Goal: Information Seeking & Learning: Learn about a topic

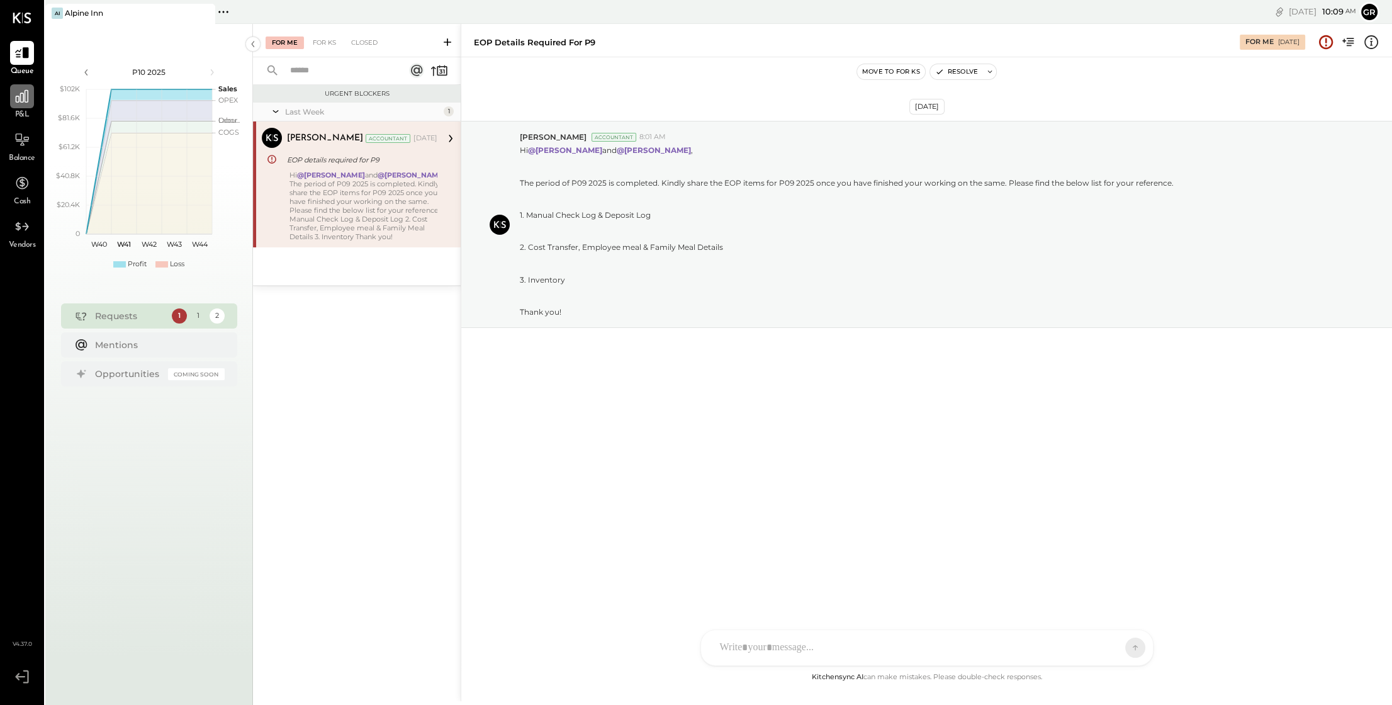
click at [28, 104] on div at bounding box center [22, 96] width 24 height 24
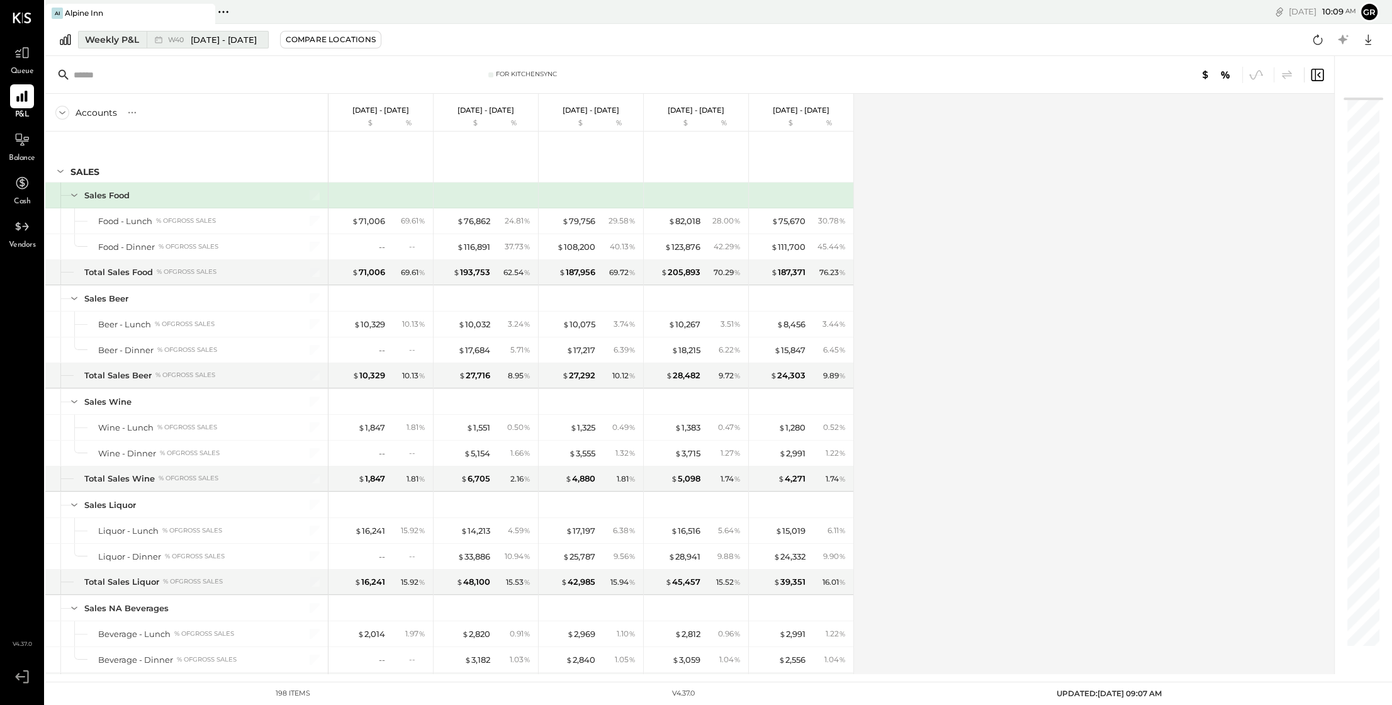
click at [123, 42] on div "Weekly P&L" at bounding box center [112, 39] width 54 height 13
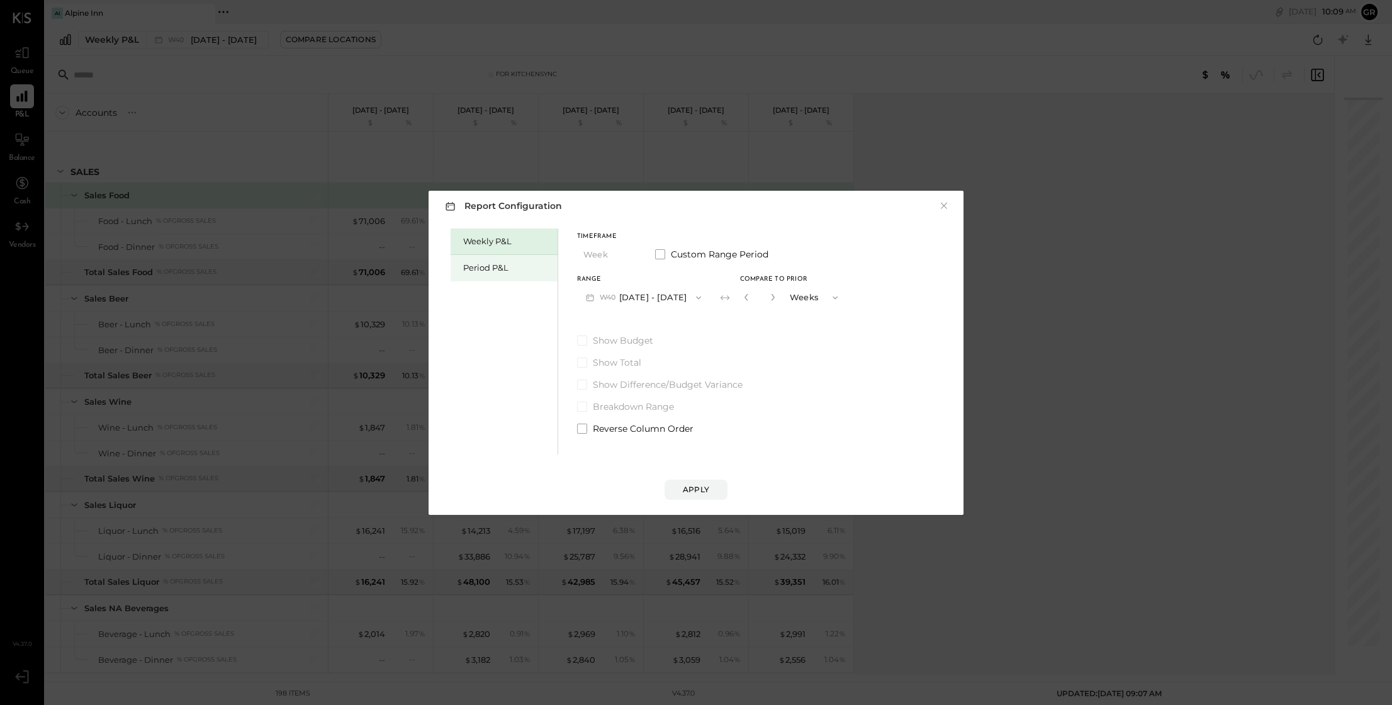
click at [482, 269] on div "Period P&L" at bounding box center [507, 268] width 88 height 12
click at [700, 301] on icon "button" at bounding box center [695, 298] width 10 height 10
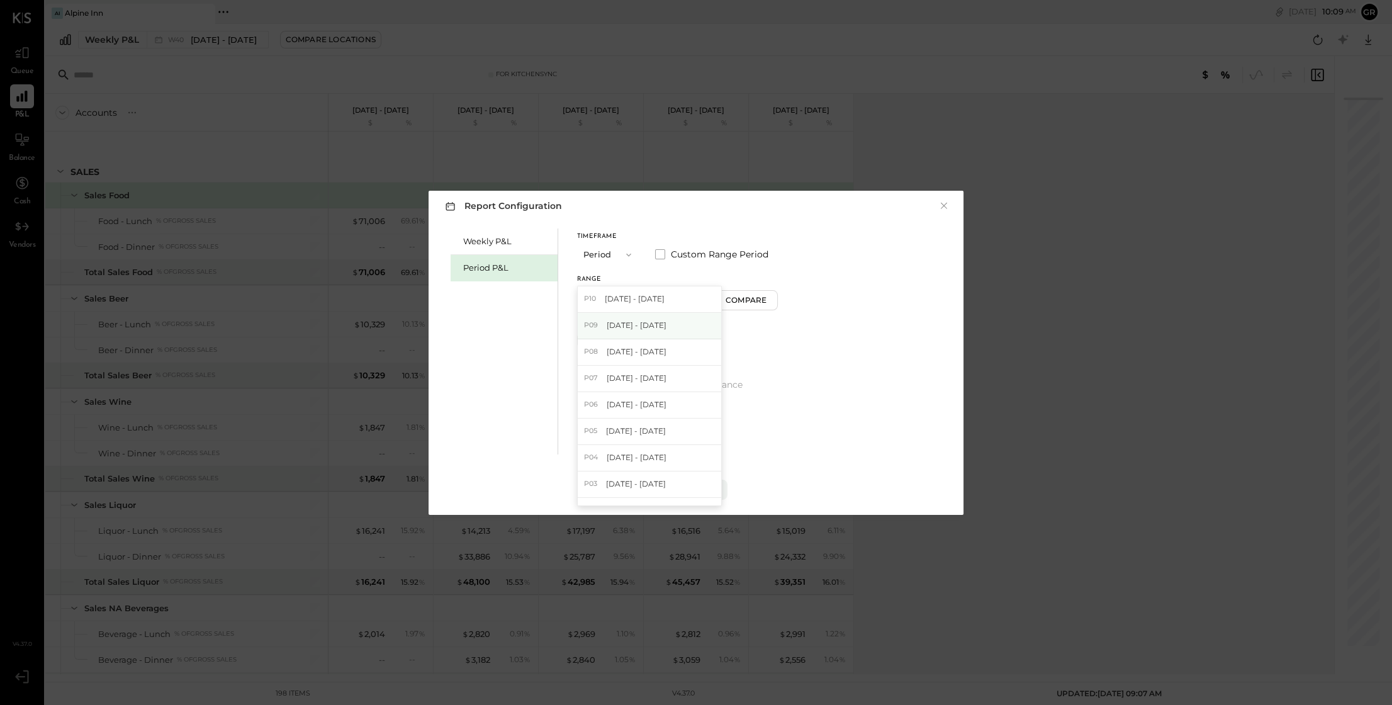
click at [670, 322] on div "P09 Sep 1 - 28, 2025" at bounding box center [650, 326] width 144 height 26
click at [689, 490] on div "Apply" at bounding box center [696, 489] width 26 height 11
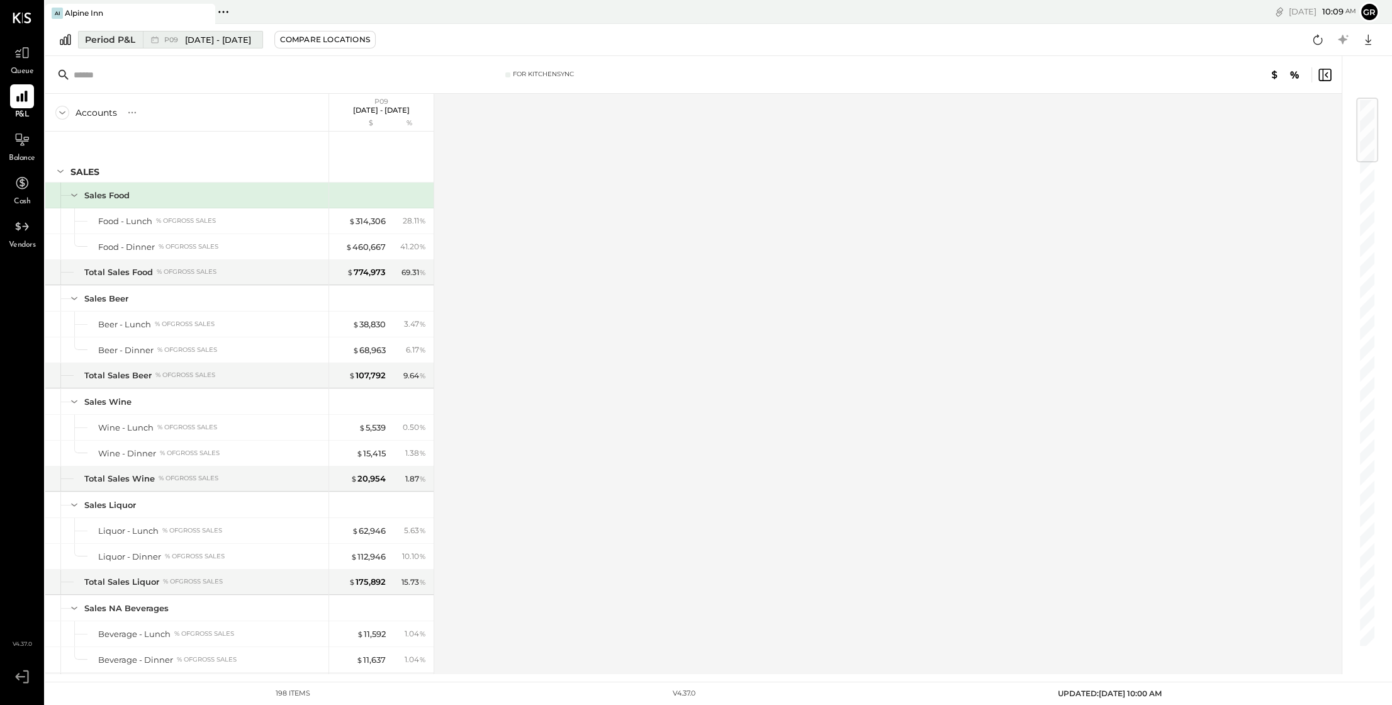
click at [120, 44] on div "Period P&L" at bounding box center [110, 39] width 50 height 13
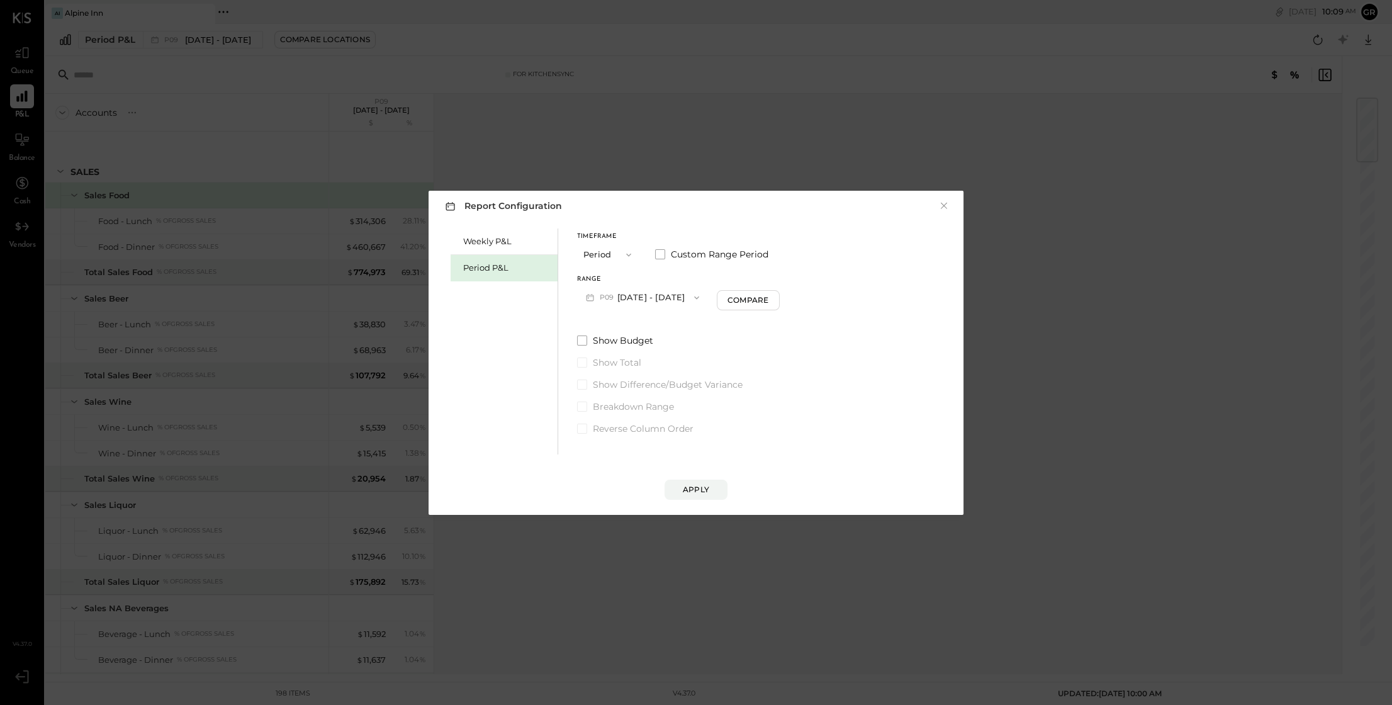
click at [628, 256] on icon "button" at bounding box center [628, 254] width 5 height 3
click at [599, 302] on span "YTD" at bounding box center [593, 299] width 13 height 8
click at [696, 486] on div "Apply" at bounding box center [696, 489] width 26 height 11
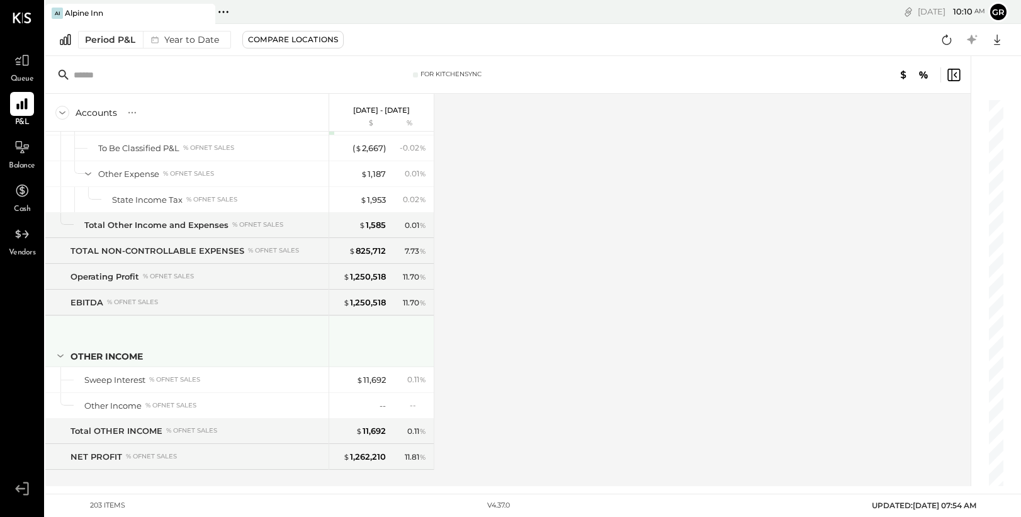
scroll to position [4369, 0]
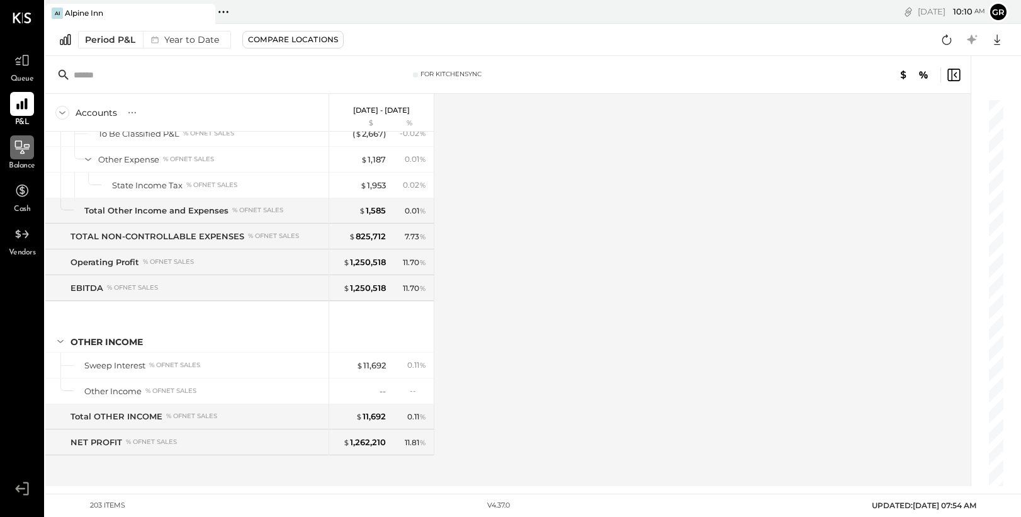
click at [21, 152] on icon at bounding box center [22, 147] width 16 height 16
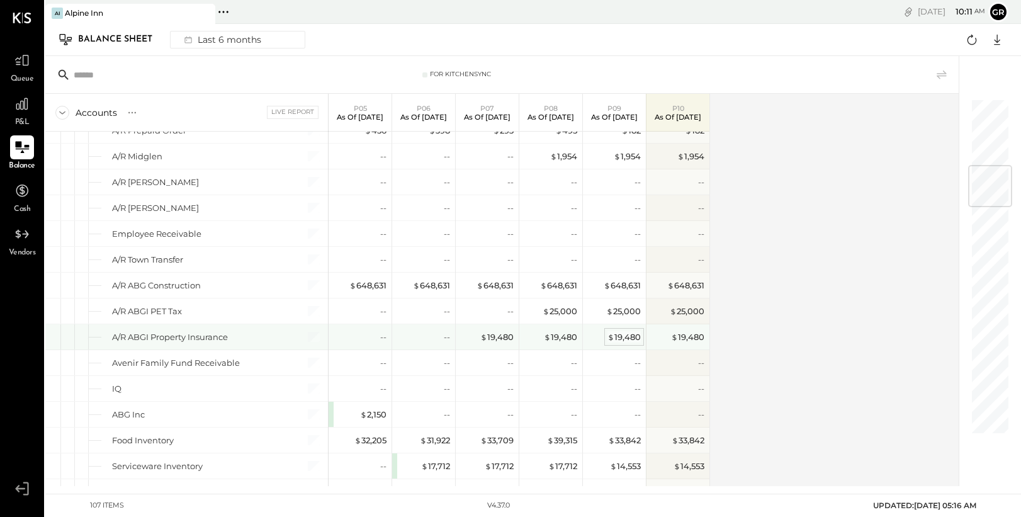
scroll to position [556, 0]
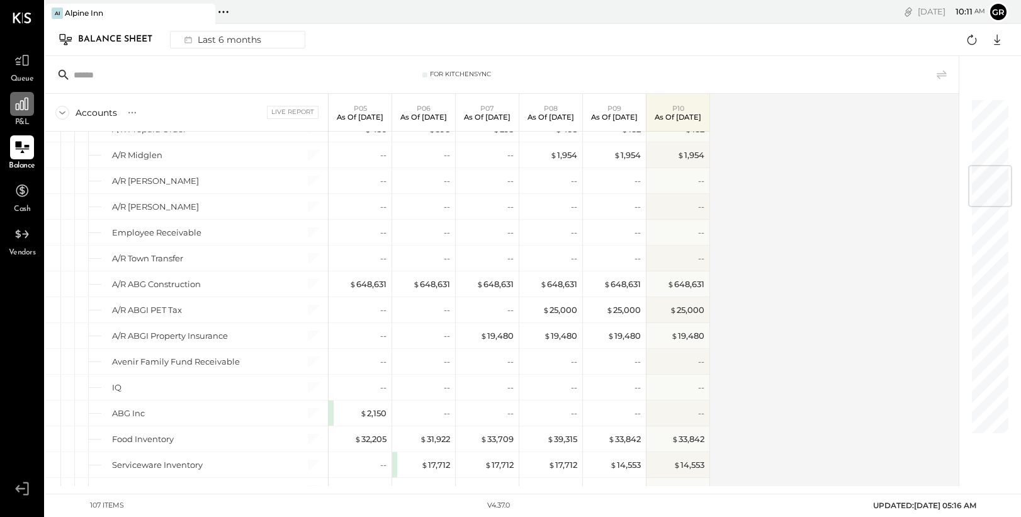
click at [28, 102] on icon at bounding box center [22, 104] width 16 height 16
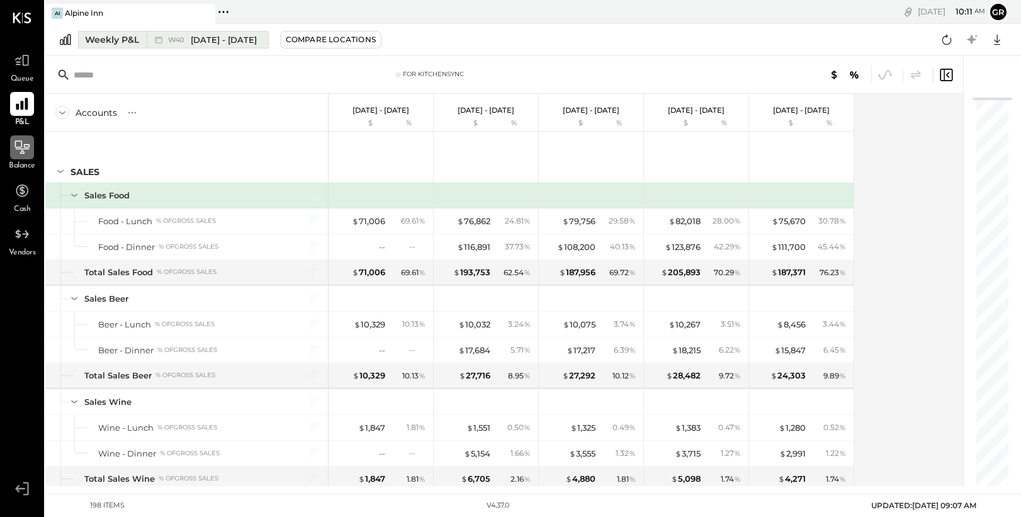
click at [120, 40] on div "Weekly P&L" at bounding box center [112, 39] width 54 height 13
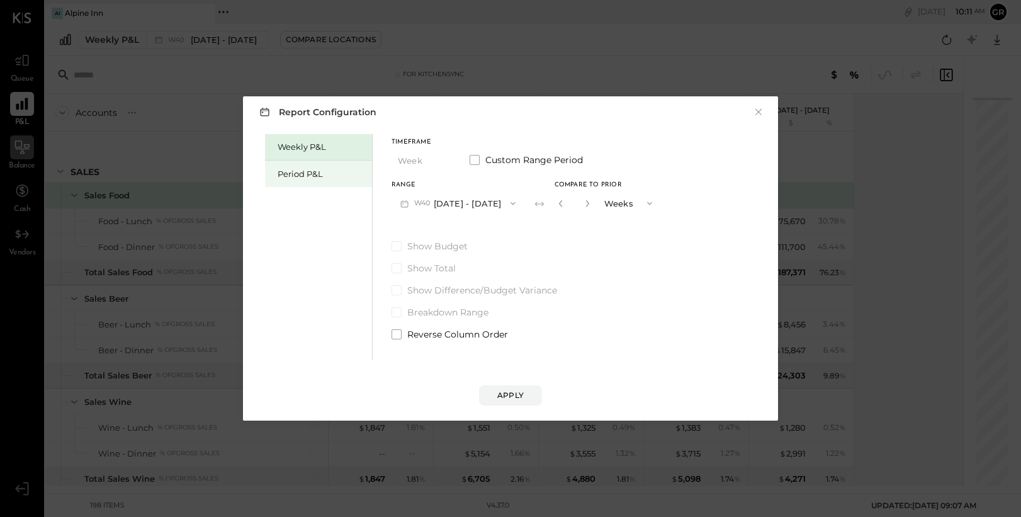
click at [327, 179] on div "Period P&L" at bounding box center [322, 174] width 88 height 12
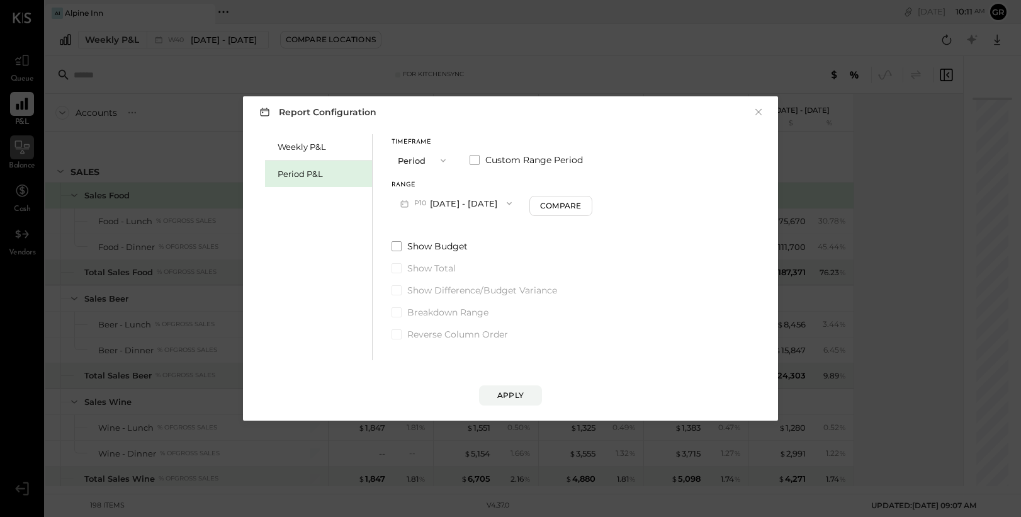
click at [441, 164] on icon "button" at bounding box center [443, 160] width 10 height 10
click at [441, 164] on div "Period" at bounding box center [423, 160] width 62 height 23
click at [568, 206] on div "Compare" at bounding box center [560, 205] width 41 height 11
click at [587, 206] on icon "button" at bounding box center [584, 204] width 8 height 8
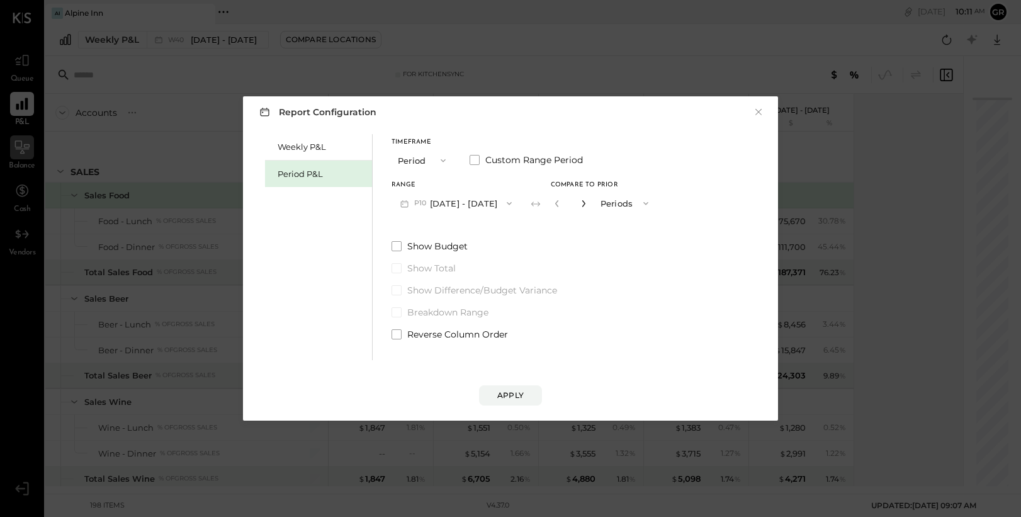
click at [587, 206] on icon "button" at bounding box center [584, 204] width 8 height 8
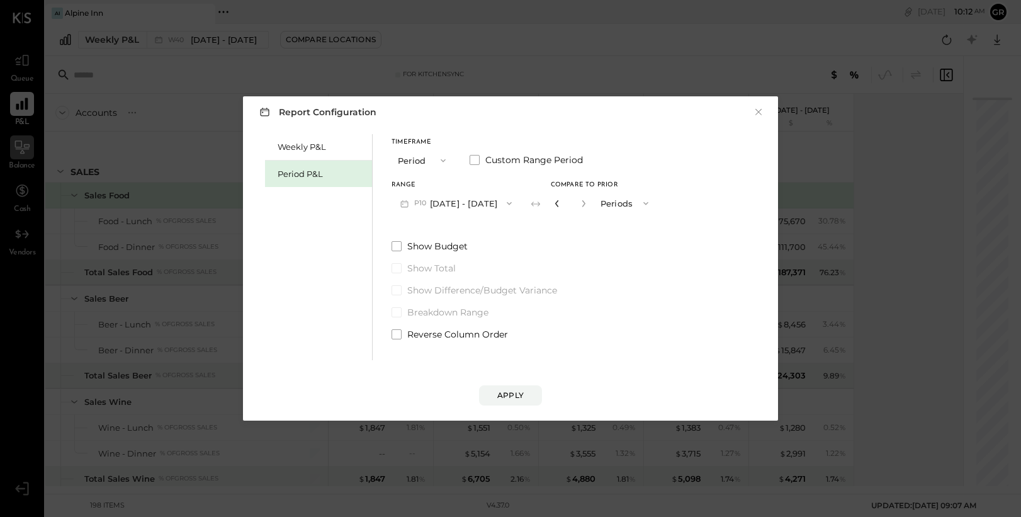
click at [561, 206] on icon "button" at bounding box center [557, 204] width 8 height 8
type input "*"
click at [529, 402] on button "Apply" at bounding box center [510, 395] width 63 height 20
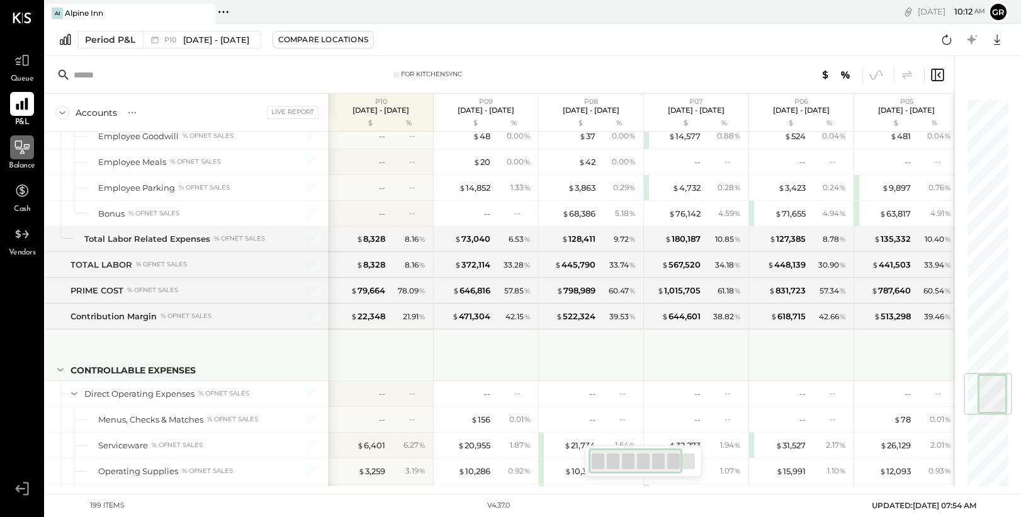
scroll to position [2304, 0]
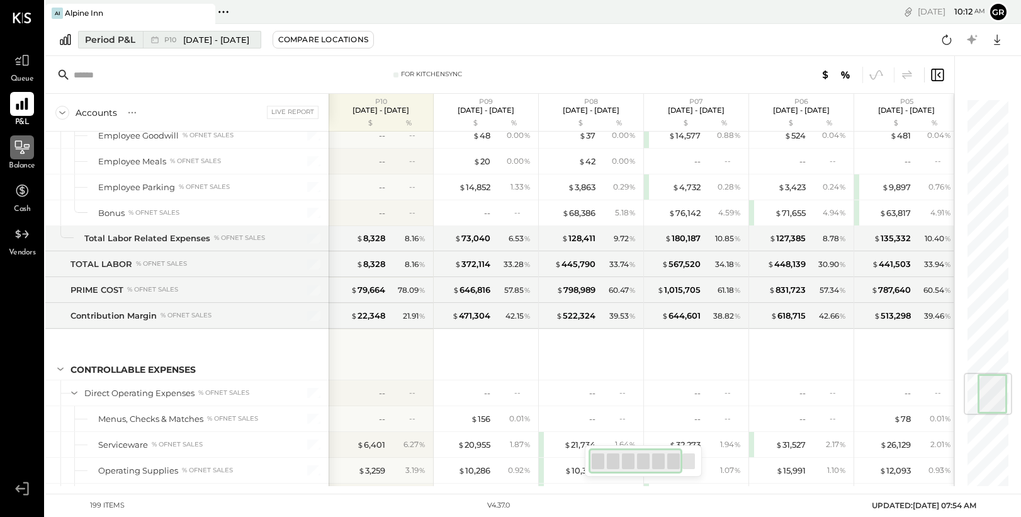
click at [236, 42] on span "Sep 29 - Nov 2, 2025" at bounding box center [216, 40] width 66 height 12
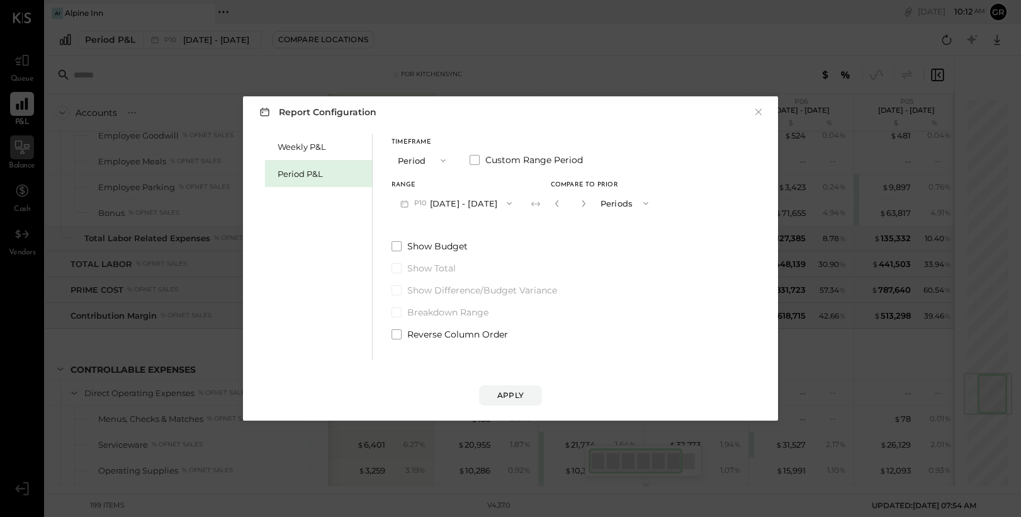
click at [514, 207] on icon "button" at bounding box center [509, 203] width 10 height 10
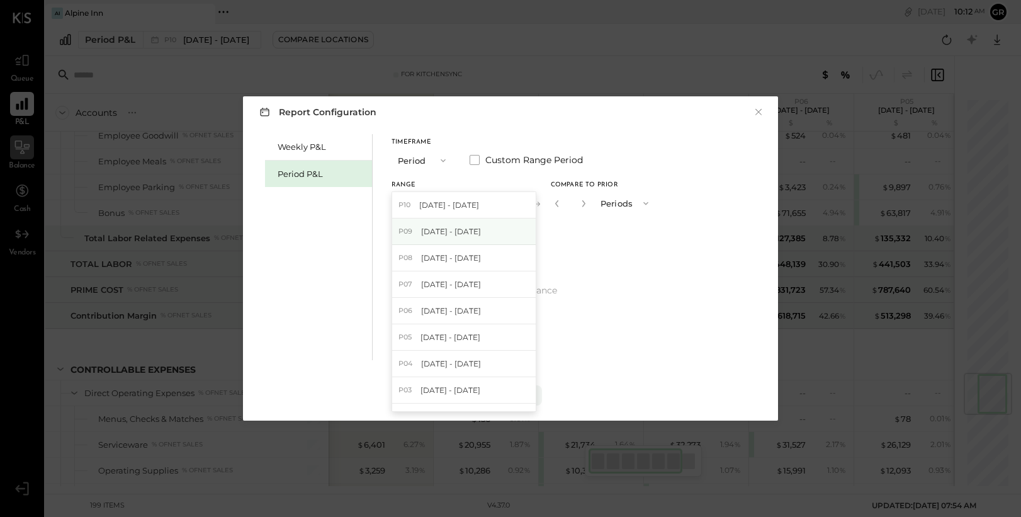
click at [476, 234] on span "Sep 1 - 28, 2025" at bounding box center [451, 231] width 60 height 11
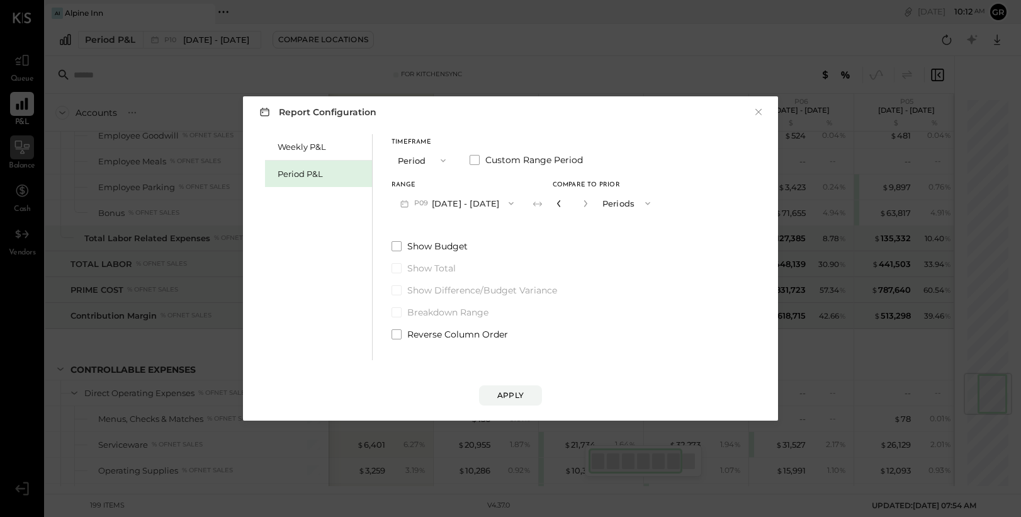
click at [556, 207] on icon "button" at bounding box center [559, 204] width 8 height 8
type input "*"
click at [500, 400] on div "Apply" at bounding box center [510, 395] width 26 height 11
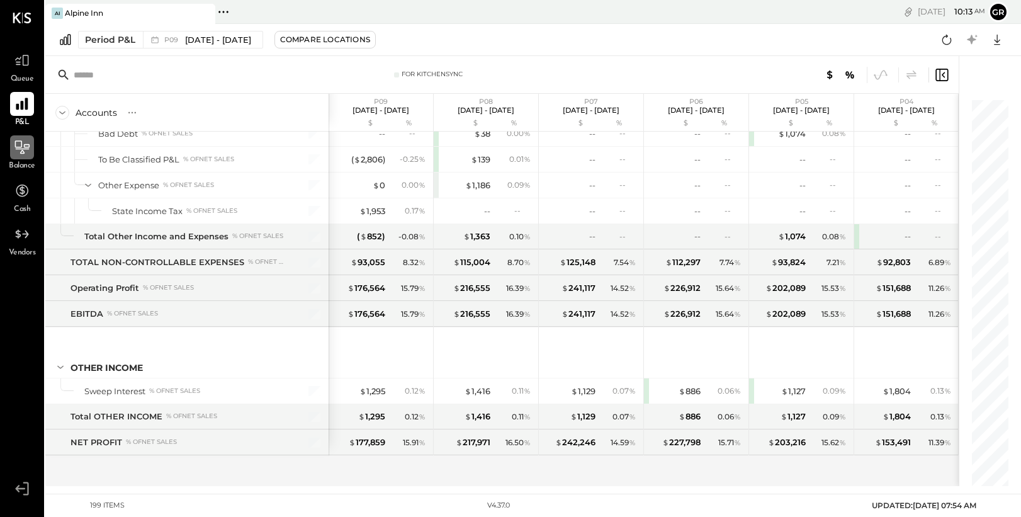
click at [227, 14] on icon at bounding box center [223, 12] width 16 height 16
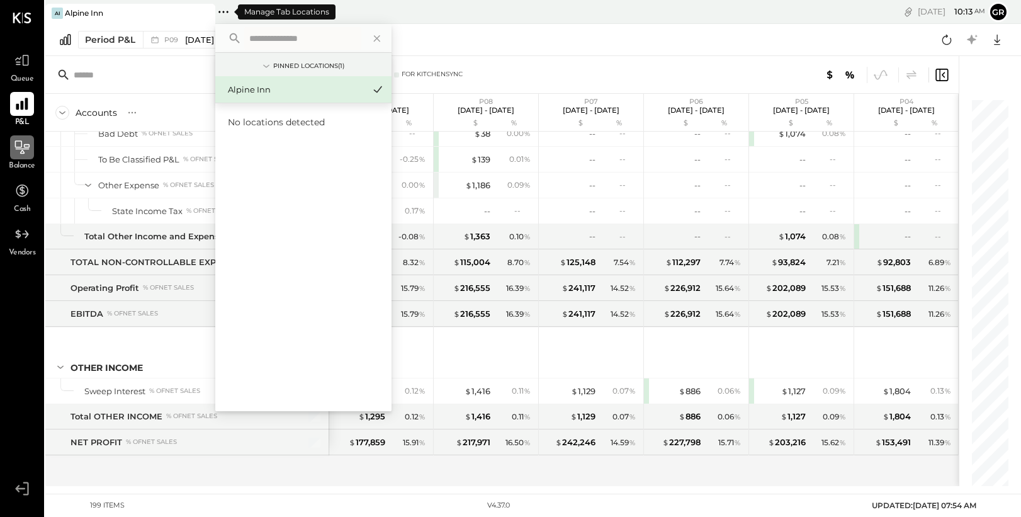
click at [231, 12] on icon at bounding box center [223, 12] width 16 height 16
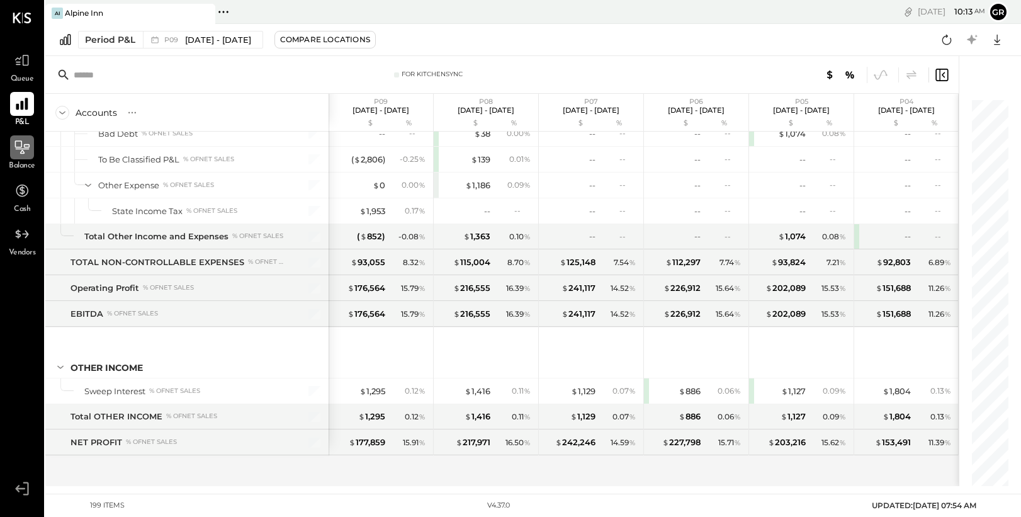
click at [339, 12] on div "Pinned Locations ( 1 ) Alpine Inn No locations detected" at bounding box center [367, 12] width 305 height 24
click at [25, 118] on span "P&L" at bounding box center [22, 122] width 14 height 11
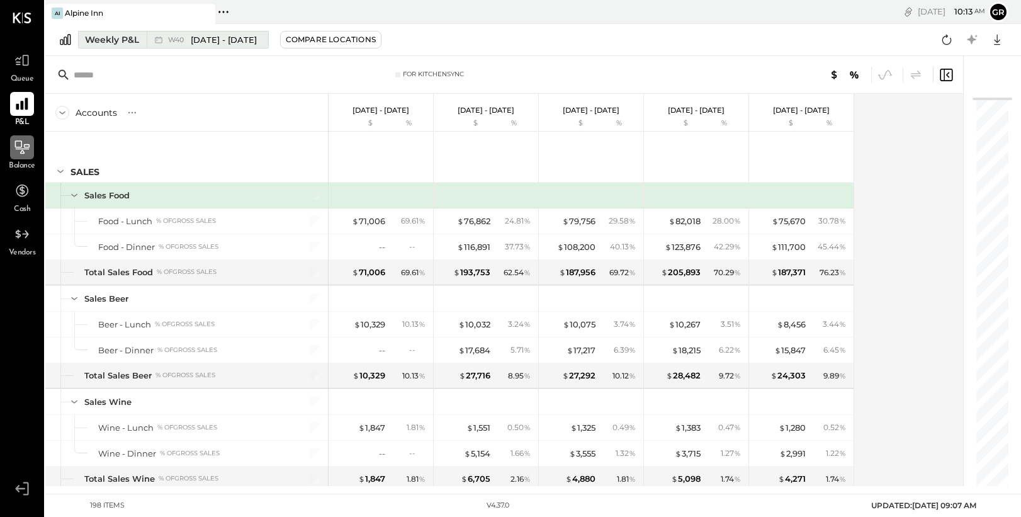
click at [138, 40] on div "Weekly P&L" at bounding box center [112, 39] width 54 height 13
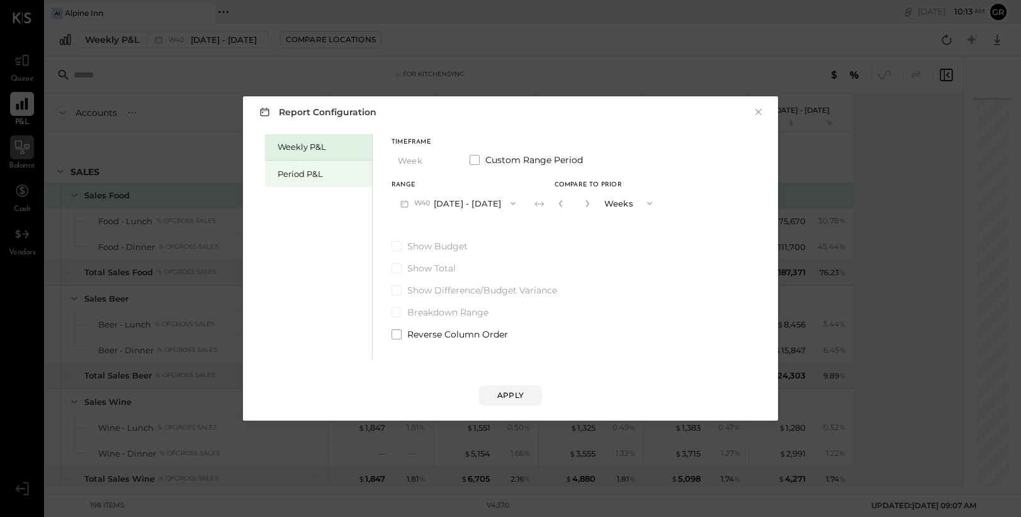
click at [337, 177] on div "Period P&L" at bounding box center [322, 174] width 88 height 12
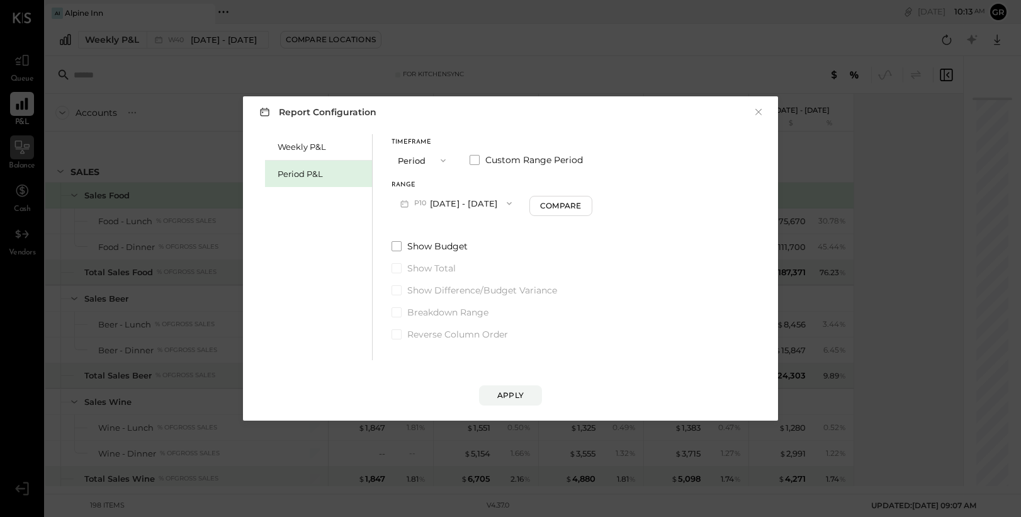
click at [440, 162] on icon "button" at bounding box center [443, 160] width 10 height 10
click at [416, 228] on span "Year" at bounding box center [410, 227] width 17 height 8
click at [518, 208] on icon "button" at bounding box center [513, 203] width 10 height 10
click at [483, 207] on span "Dec 30, 2024 - Dec 28, 2025" at bounding box center [453, 205] width 60 height 11
click at [495, 162] on span "Custom Range Period" at bounding box center [534, 160] width 98 height 13
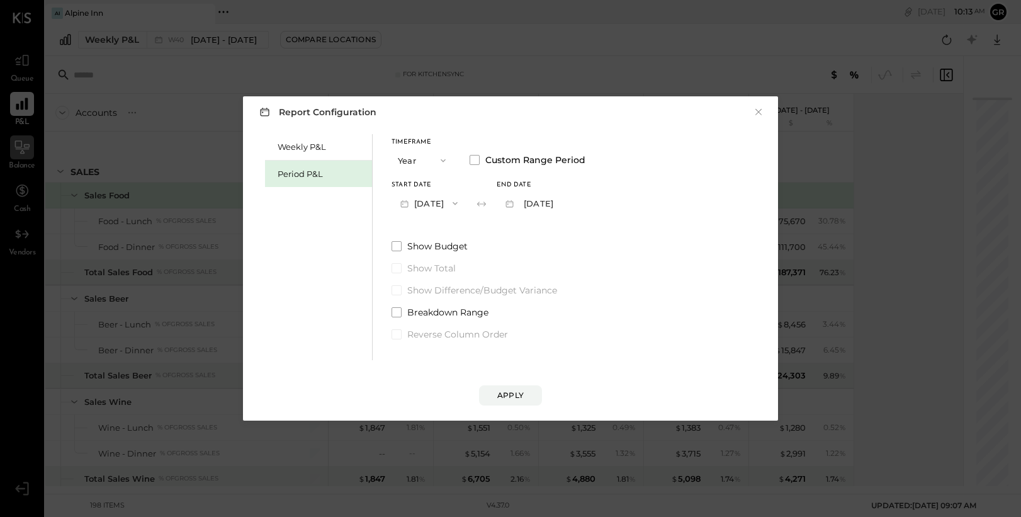
click at [545, 204] on button "Dec 28, 2025" at bounding box center [528, 202] width 63 height 23
click at [538, 208] on span "Dec 28, 2025" at bounding box center [525, 205] width 26 height 11
click at [516, 206] on icon "button" at bounding box center [509, 203] width 13 height 13
click at [538, 206] on span "Dec 28, 2025" at bounding box center [525, 205] width 26 height 11
click at [443, 162] on icon "button" at bounding box center [443, 160] width 5 height 3
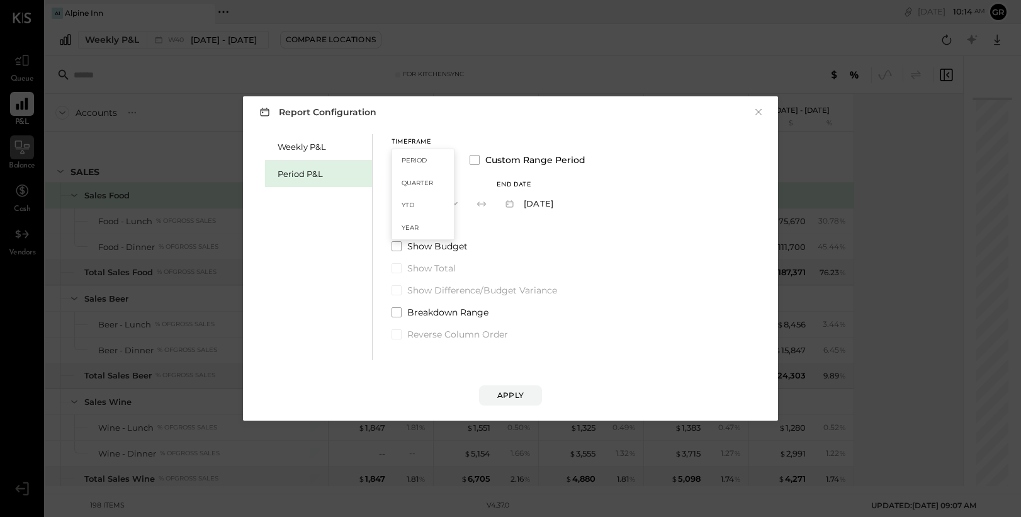
click at [419, 203] on div "YTD" at bounding box center [423, 205] width 62 height 23
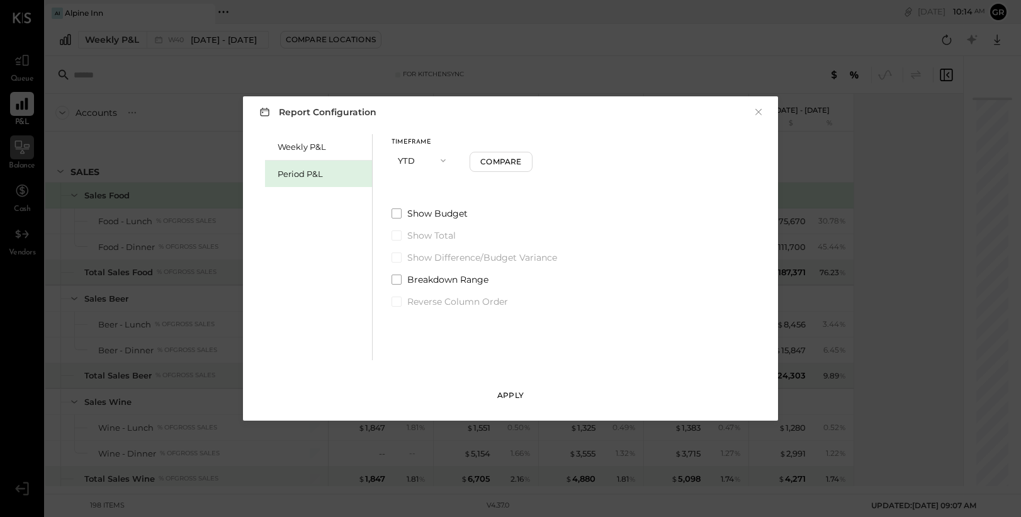
click at [508, 396] on div "Apply" at bounding box center [510, 395] width 26 height 11
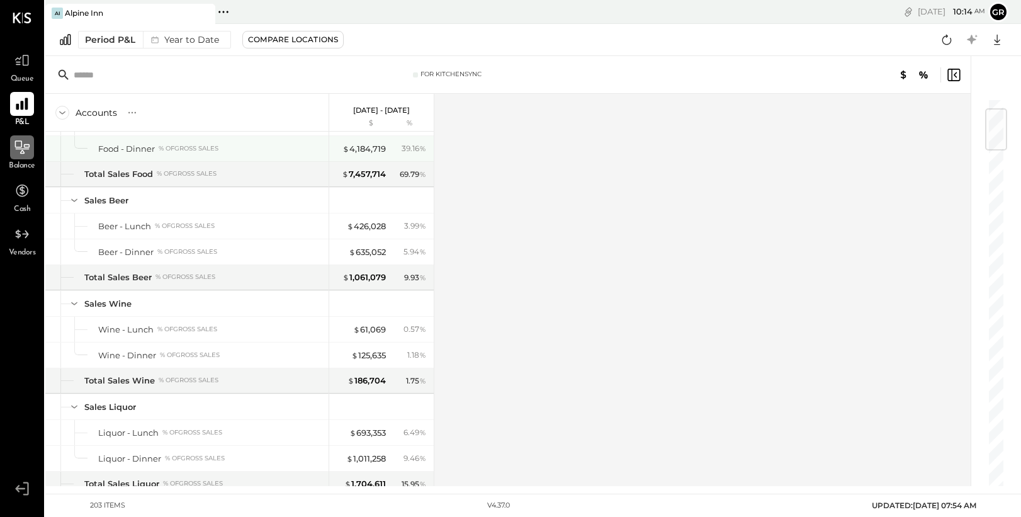
scroll to position [113, 0]
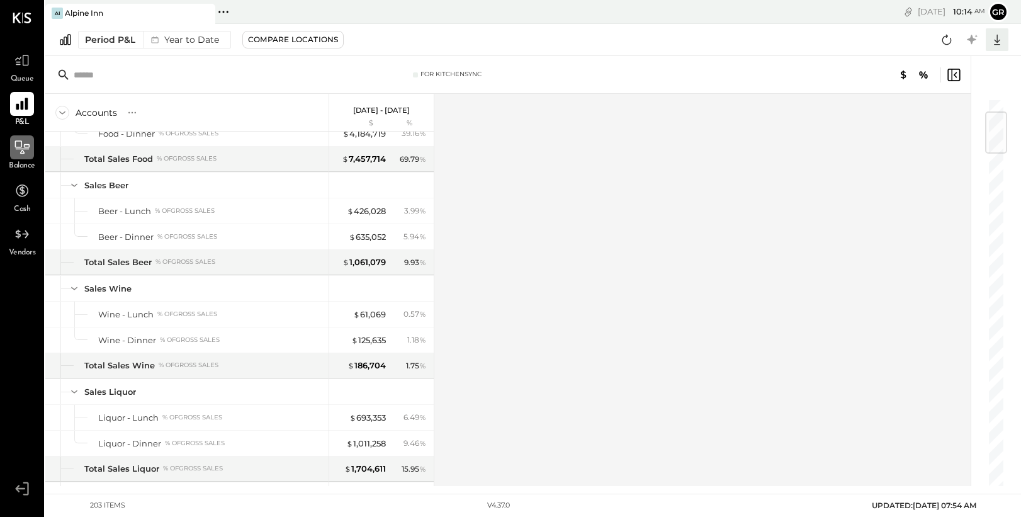
click at [996, 42] on icon at bounding box center [997, 40] width 6 height 11
click at [961, 110] on div "Excel" at bounding box center [958, 113] width 101 height 26
click at [18, 150] on icon at bounding box center [22, 147] width 16 height 16
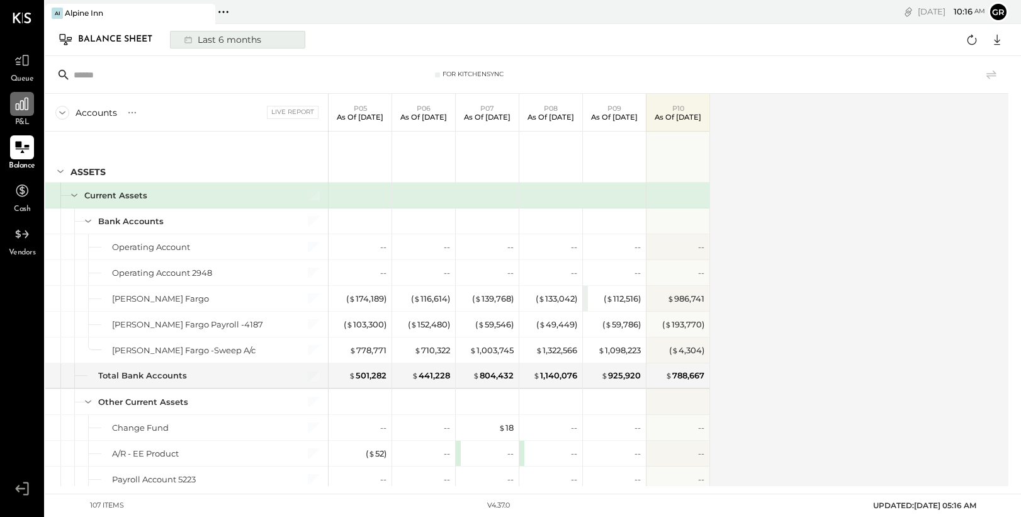
click at [230, 38] on div "Last 6 months" at bounding box center [221, 39] width 89 height 16
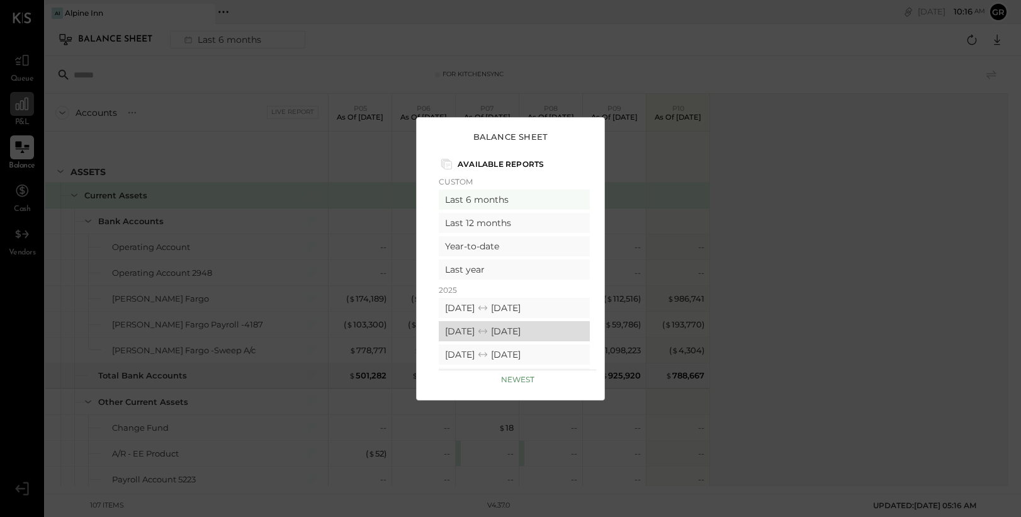
click at [535, 334] on div "09/01/2025 09/28/2025" at bounding box center [514, 331] width 151 height 20
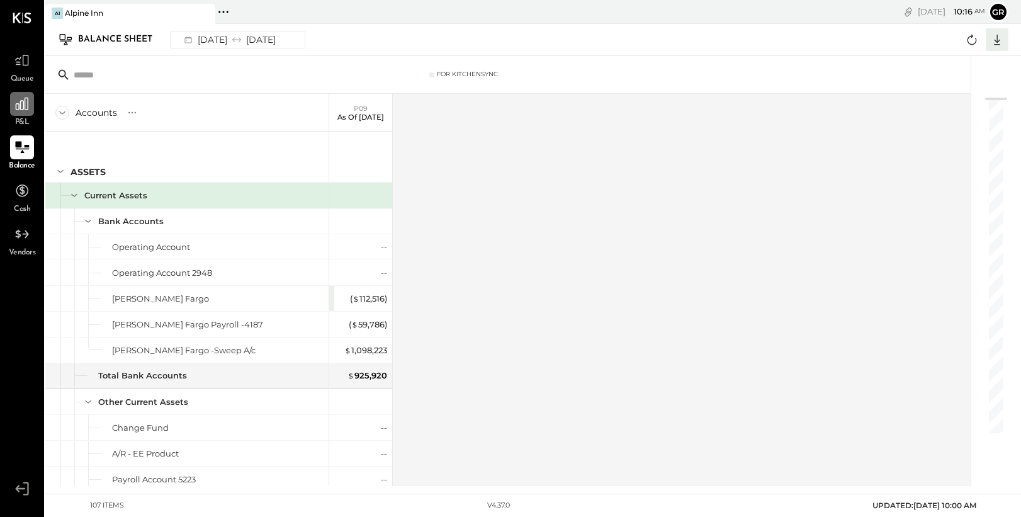
click at [994, 39] on icon at bounding box center [997, 39] width 16 height 16
click at [978, 109] on div "Excel" at bounding box center [958, 113] width 101 height 26
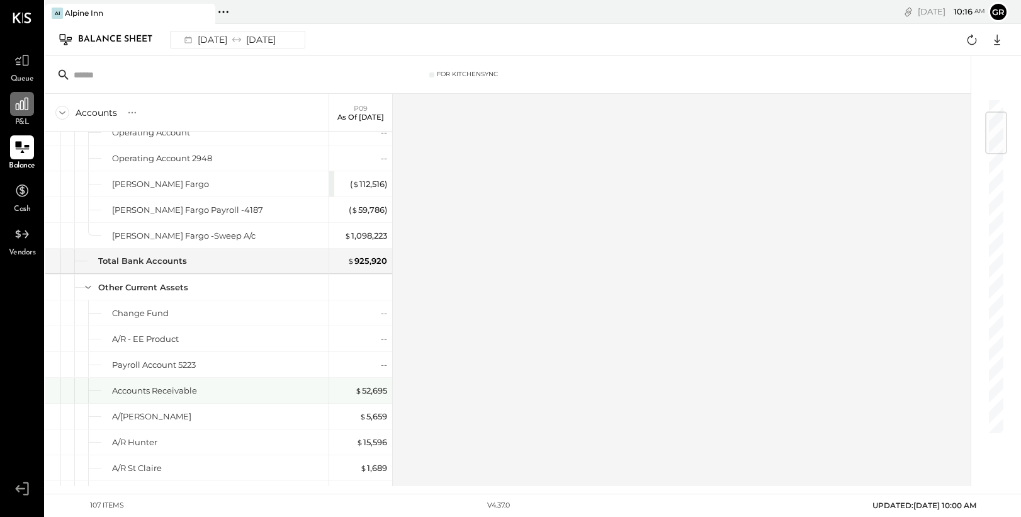
scroll to position [116, 0]
click at [26, 111] on icon at bounding box center [22, 104] width 16 height 16
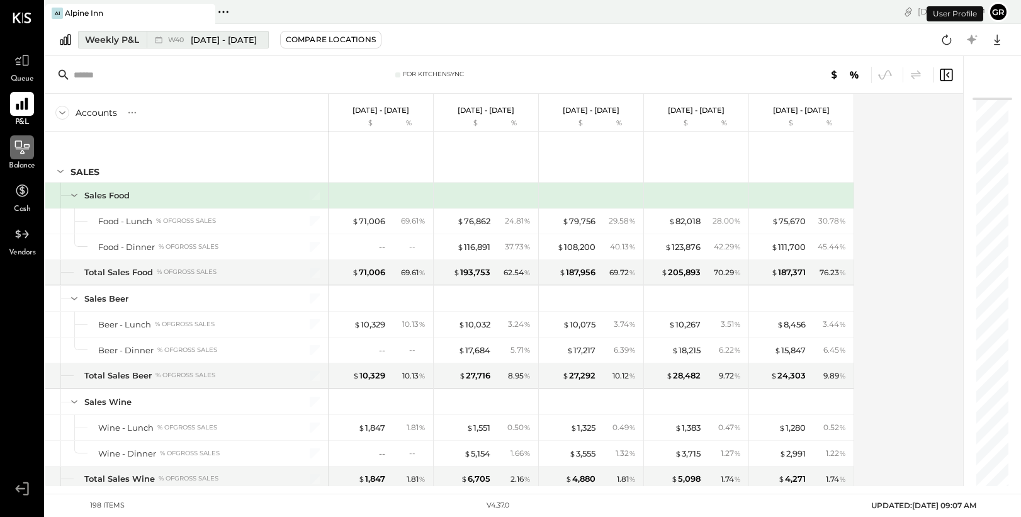
click at [126, 39] on div "Weekly P&L" at bounding box center [112, 39] width 54 height 13
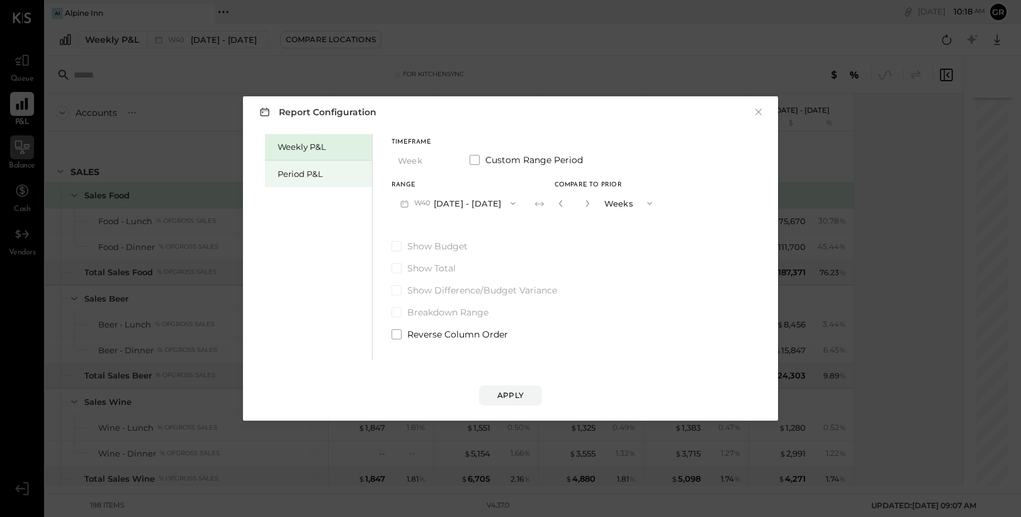
click at [329, 175] on div "Period P&L" at bounding box center [322, 174] width 88 height 12
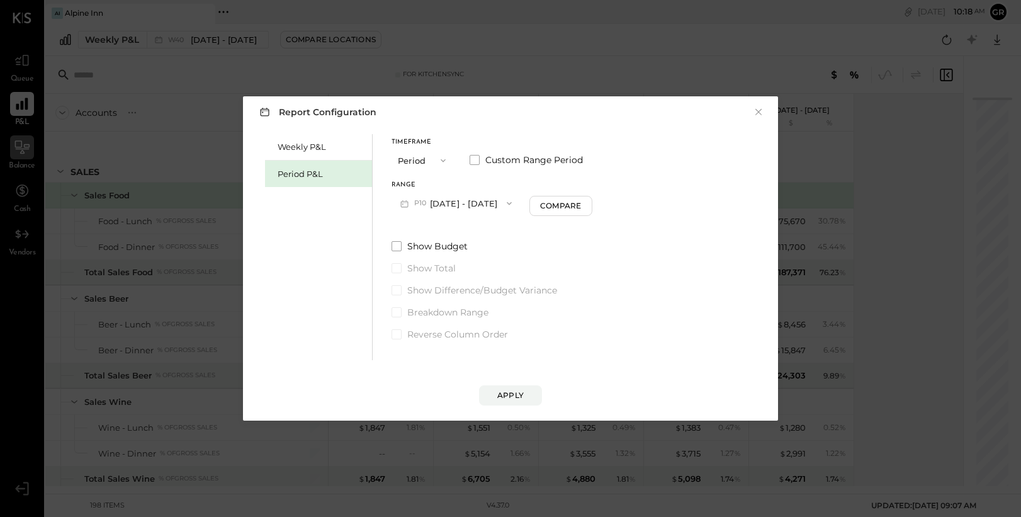
click at [439, 164] on icon "button" at bounding box center [443, 160] width 10 height 10
click at [415, 229] on span "Year" at bounding box center [410, 227] width 17 height 8
click at [518, 208] on icon "button" at bounding box center [513, 203] width 10 height 10
click at [531, 235] on div "2024 Jan 1 - Dec 29, 2024" at bounding box center [464, 231] width 144 height 26
click at [514, 400] on div "Apply" at bounding box center [510, 395] width 26 height 11
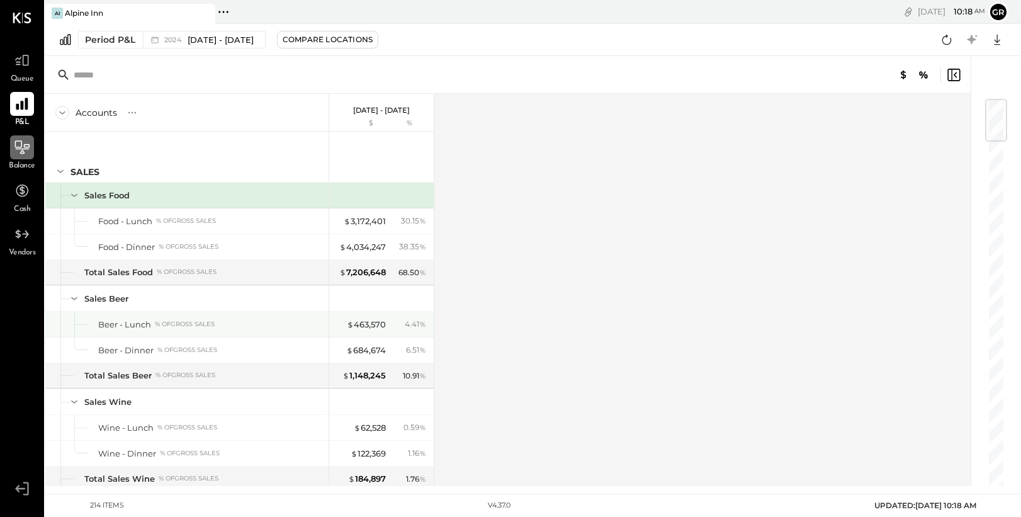
scroll to position [55, 0]
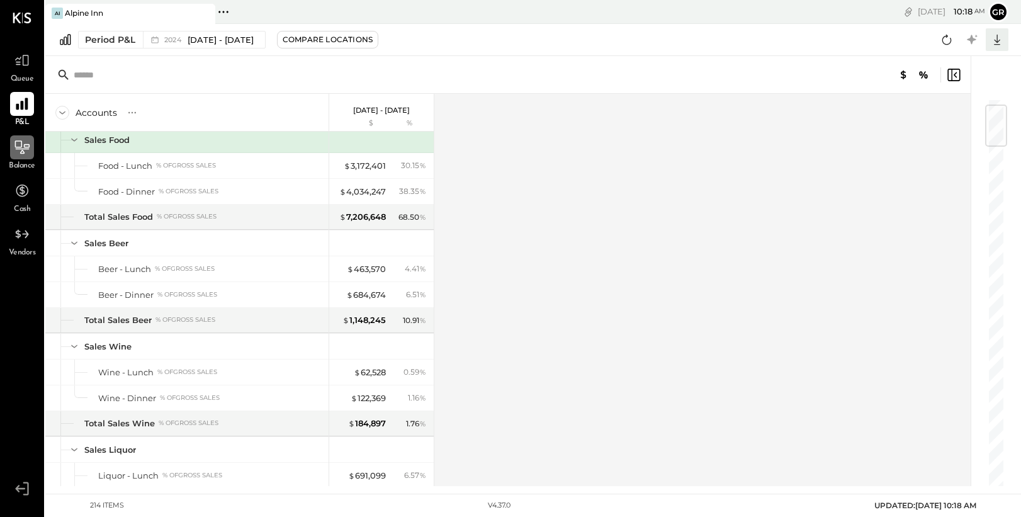
click at [998, 41] on icon at bounding box center [997, 40] width 6 height 11
click at [951, 107] on div "Excel" at bounding box center [958, 113] width 101 height 26
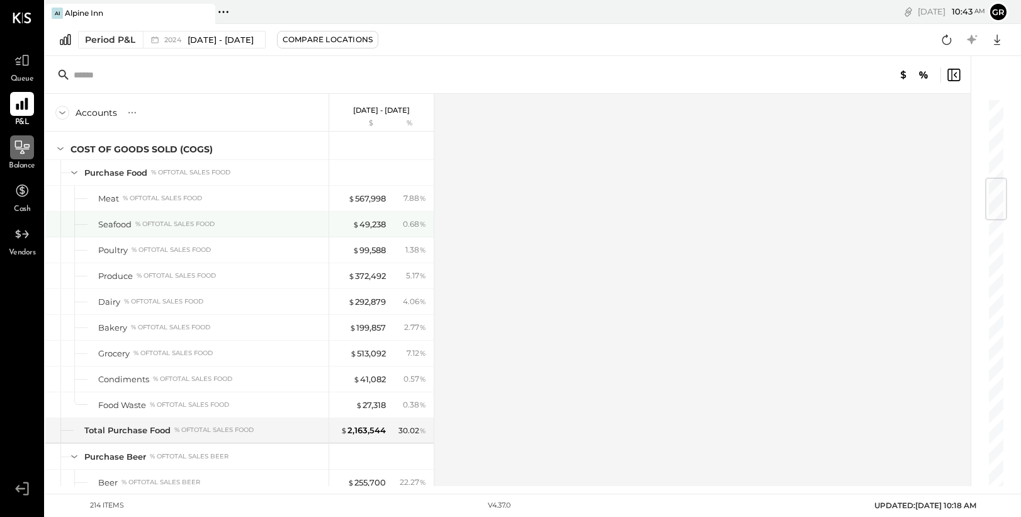
scroll to position [674, 0]
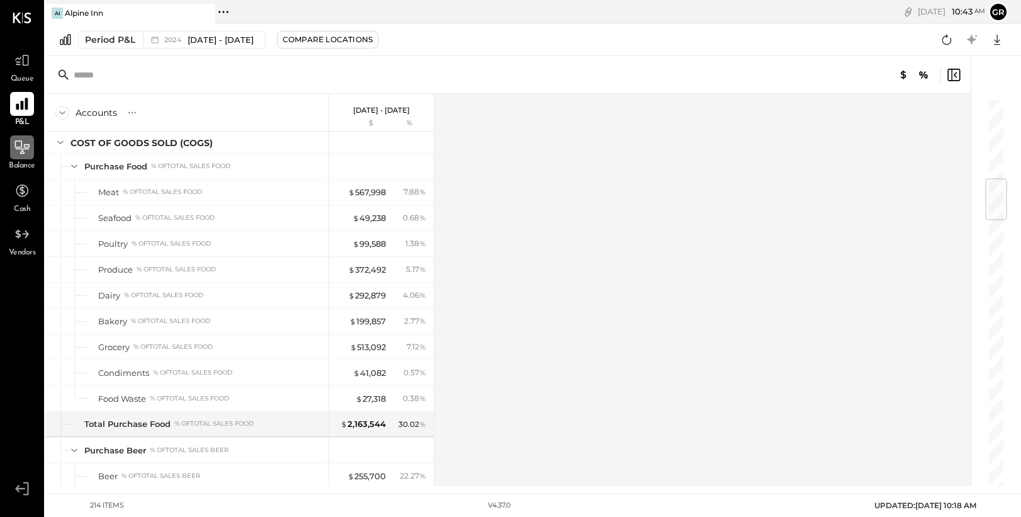
click at [16, 142] on icon at bounding box center [22, 147] width 16 height 16
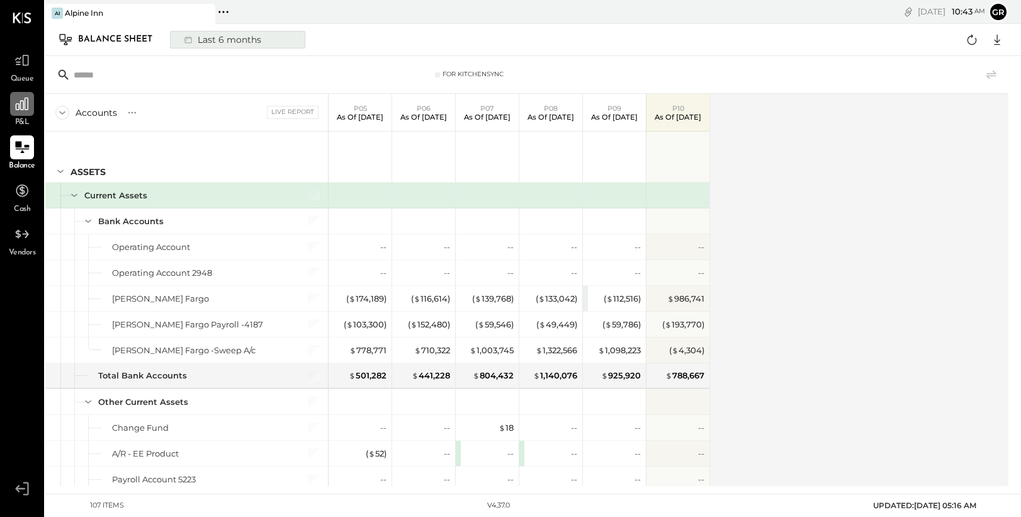
click at [215, 38] on div "Last 6 months" at bounding box center [221, 39] width 89 height 16
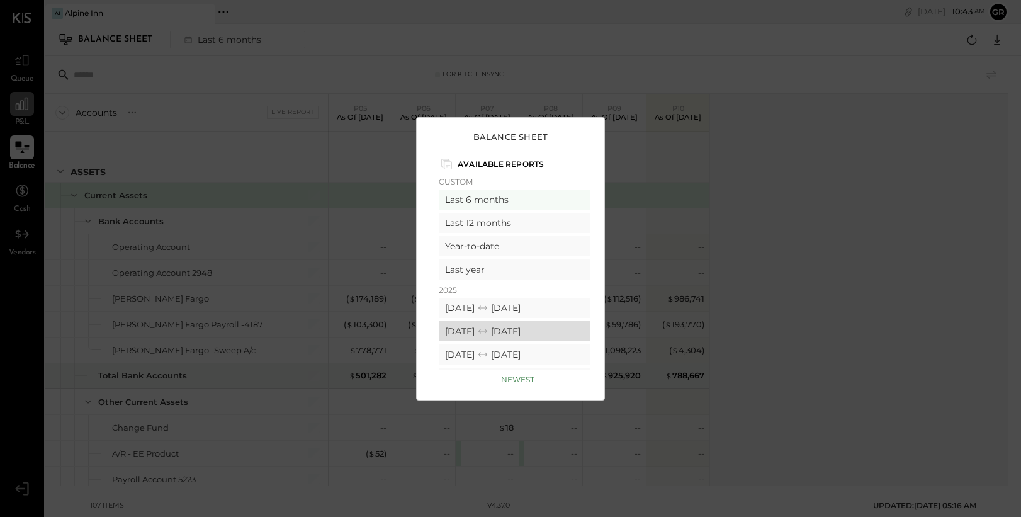
click at [525, 330] on div "09/01/2025 09/28/2025" at bounding box center [514, 331] width 151 height 20
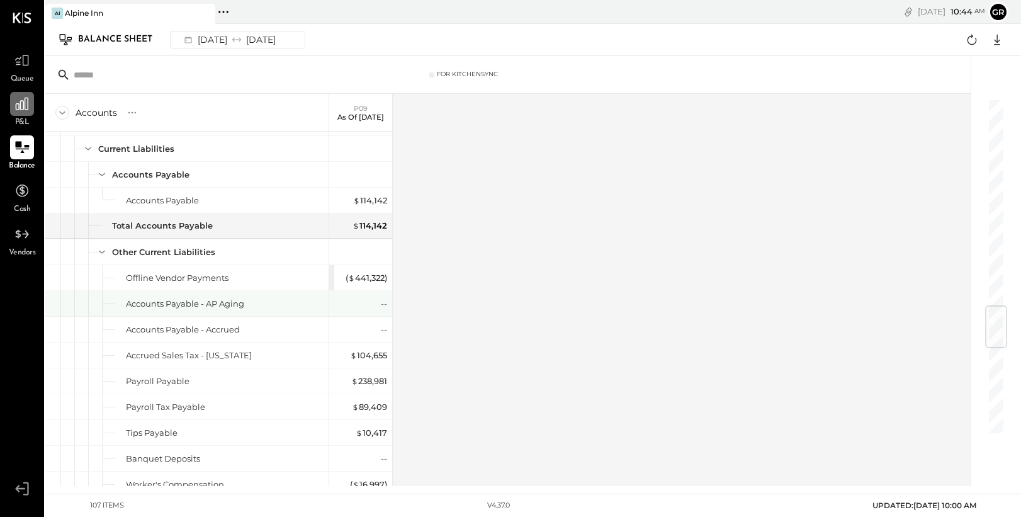
scroll to position [1720, 0]
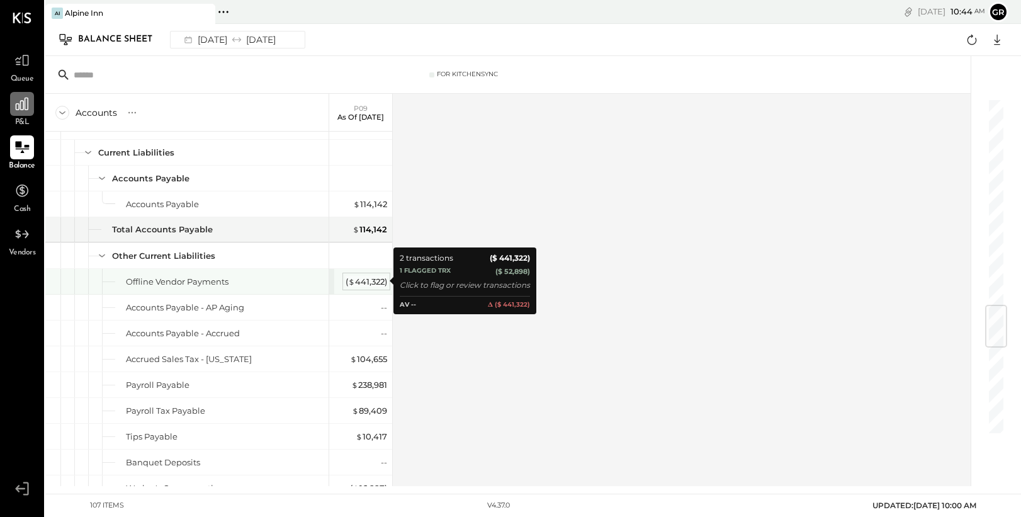
click at [358, 279] on div "( $ 441,322 )" at bounding box center [367, 282] width 42 height 12
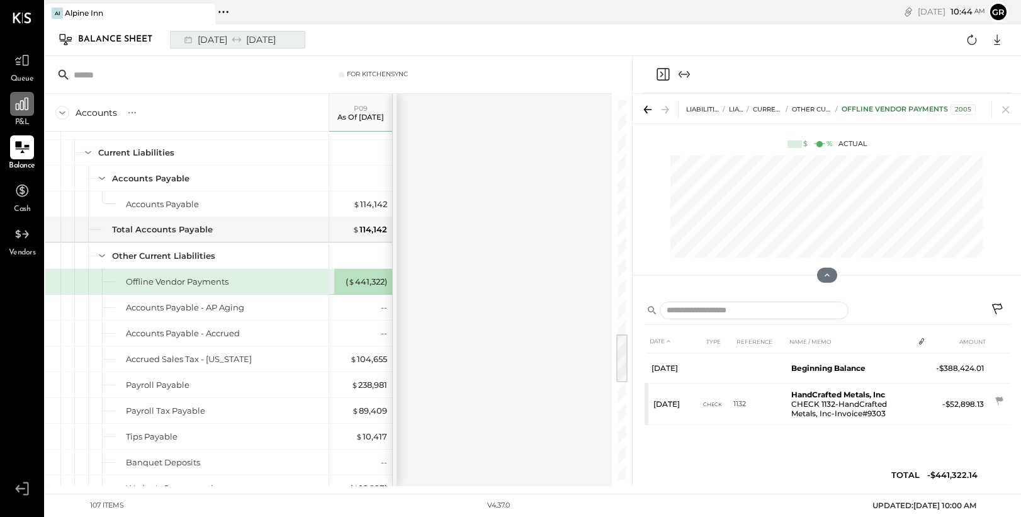
click at [264, 39] on div "09/01/2025 09/28/2025" at bounding box center [229, 39] width 104 height 16
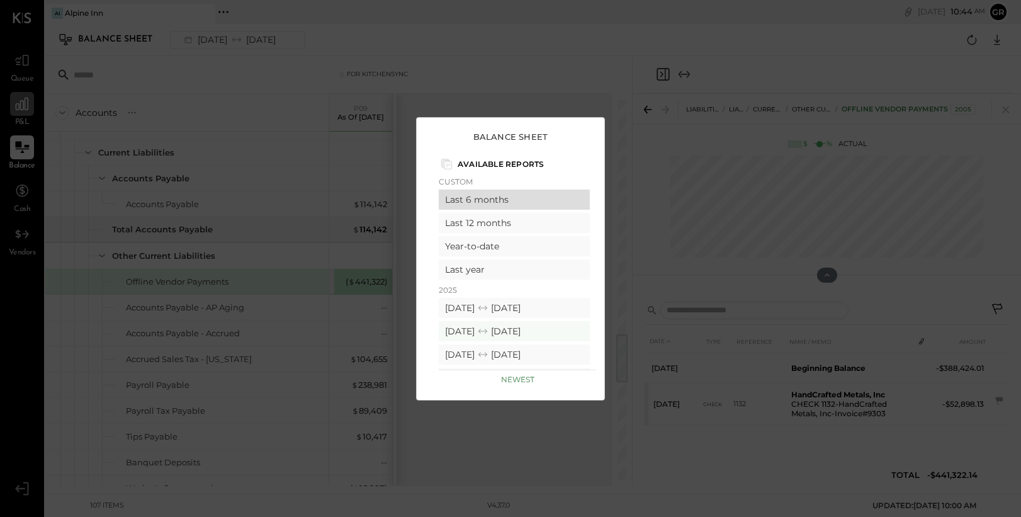
click at [513, 205] on div "Last 6 months" at bounding box center [514, 199] width 151 height 20
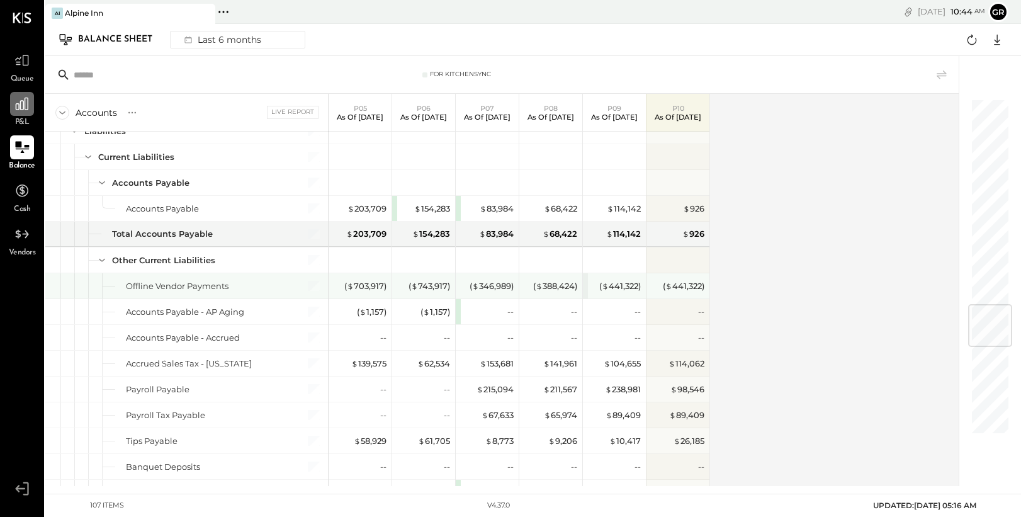
scroll to position [1717, 0]
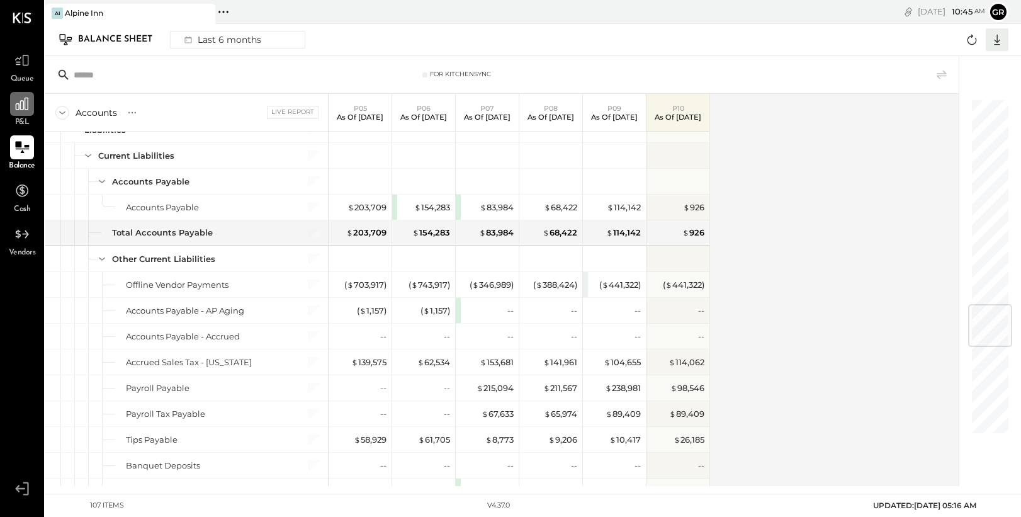
click at [998, 41] on icon at bounding box center [997, 40] width 6 height 11
click at [970, 103] on div "Excel" at bounding box center [958, 113] width 101 height 26
click at [149, 60] on div "For KitchenSync" at bounding box center [501, 75] width 913 height 38
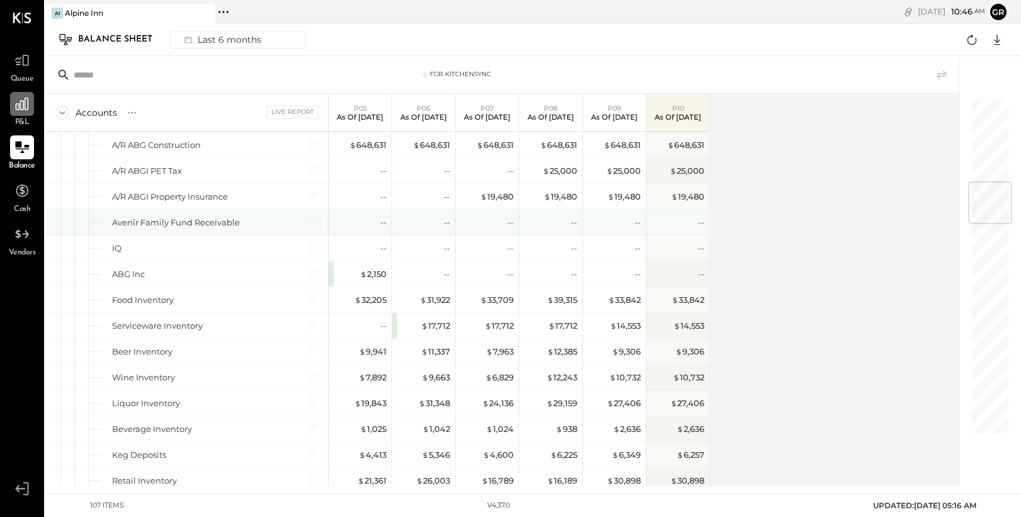
scroll to position [696, 0]
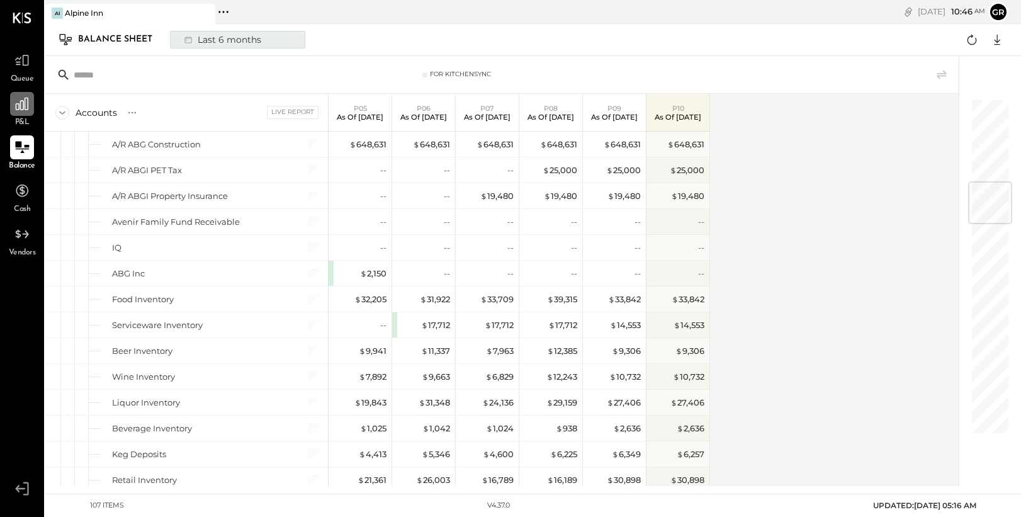
click at [237, 41] on div "Last 6 months" at bounding box center [221, 39] width 89 height 16
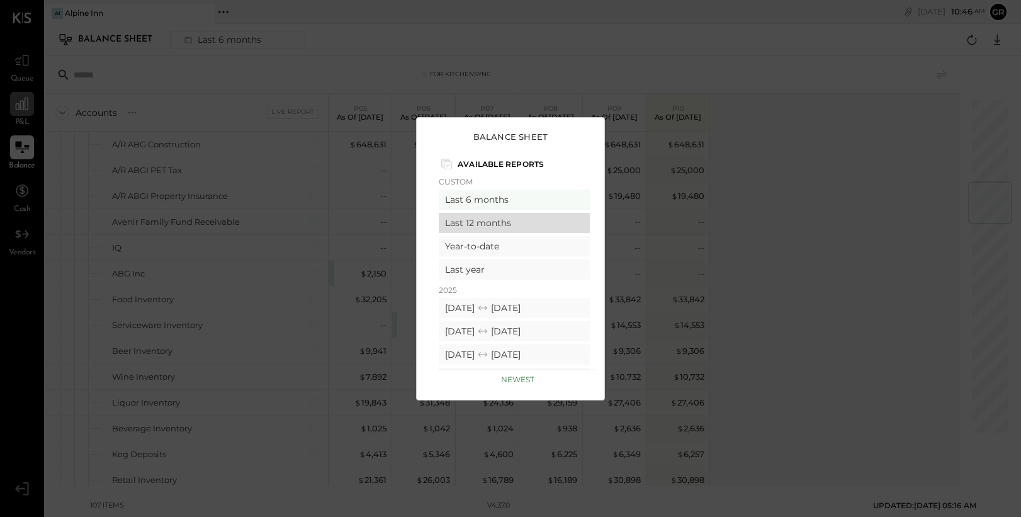
click at [528, 226] on div "Last 12 months" at bounding box center [514, 223] width 151 height 20
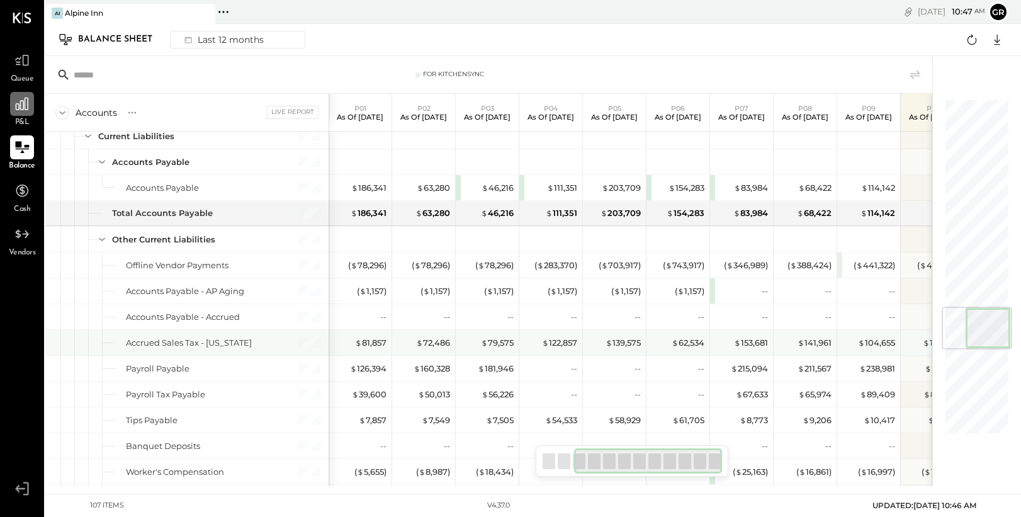
scroll to position [0, 159]
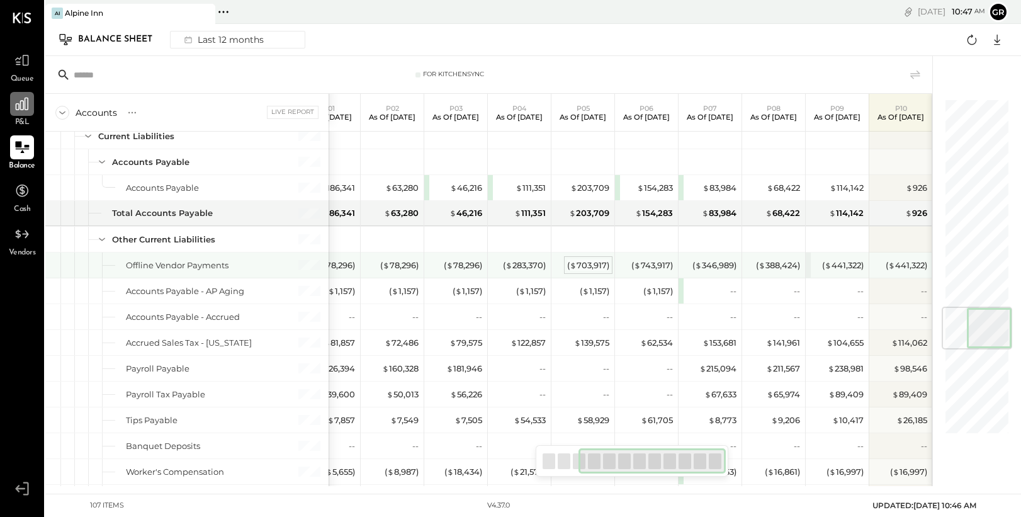
click at [592, 264] on div "( $ 703,917 )" at bounding box center [588, 265] width 42 height 12
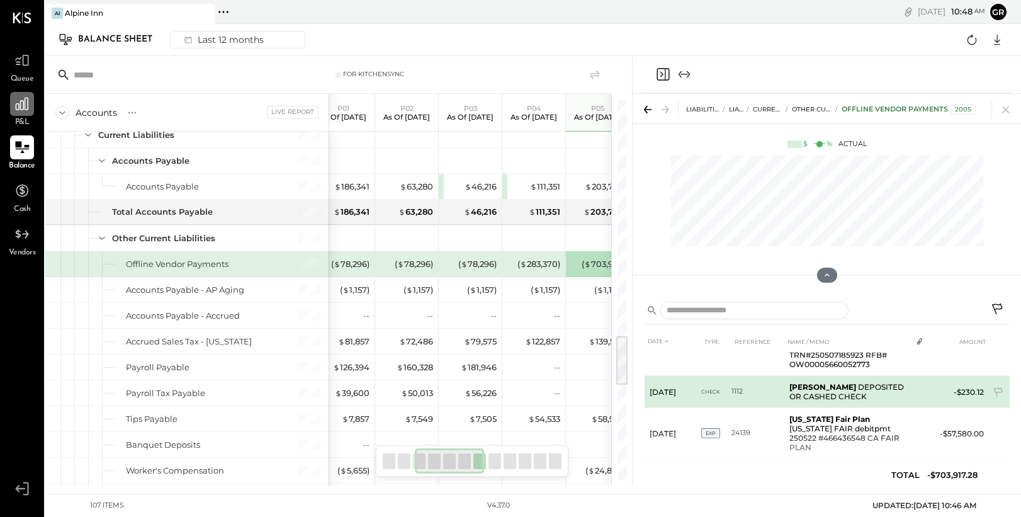
scroll to position [80, 0]
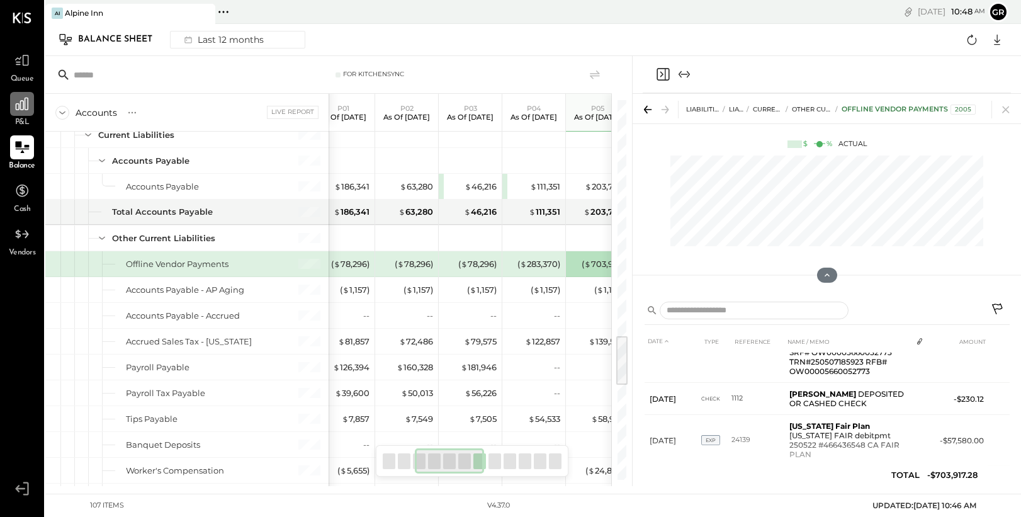
click at [591, 45] on div "Balance Sheet Last 12 months Google Sheets Excel" at bounding box center [533, 40] width 976 height 32
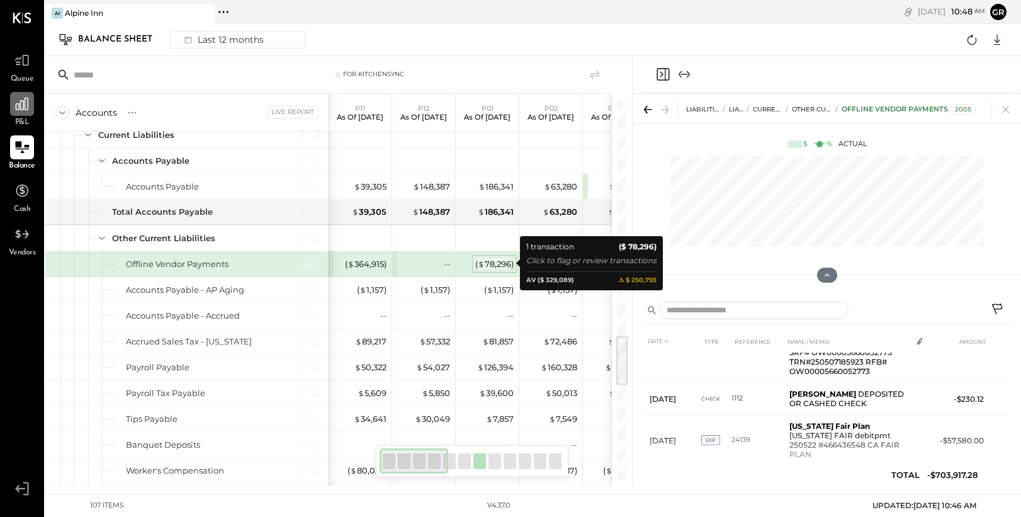
click at [488, 264] on div "( $ 78,296 )" at bounding box center [494, 264] width 38 height 12
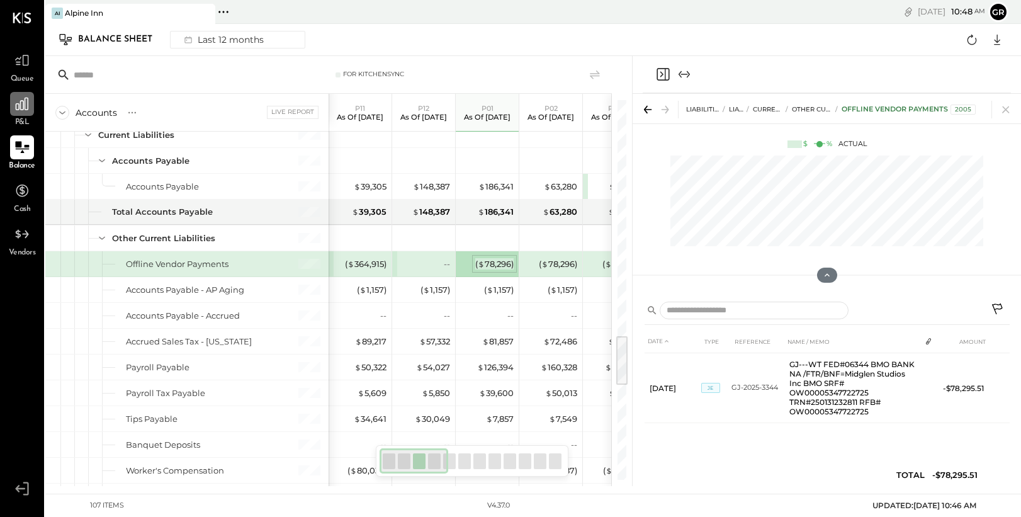
click at [486, 265] on div "( $ 78,296 )" at bounding box center [494, 264] width 38 height 12
click at [496, 262] on div "( $ 78,296 )" at bounding box center [494, 264] width 38 height 12
click at [488, 265] on div "( $ 78,296 )" at bounding box center [494, 264] width 38 height 12
click at [478, 262] on span "$" at bounding box center [481, 264] width 7 height 10
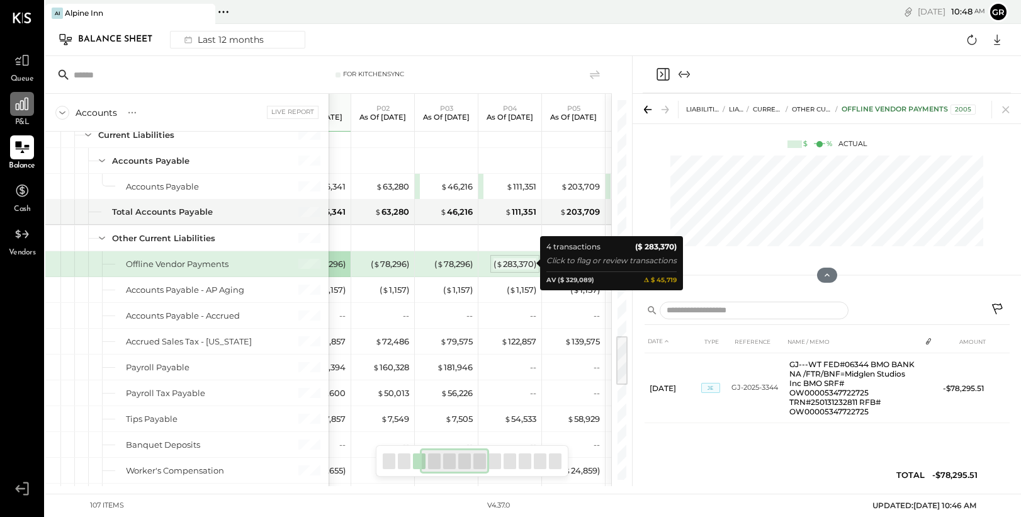
scroll to position [0, 166]
click at [513, 262] on div "( $ 283,370 )" at bounding box center [516, 264] width 43 height 12
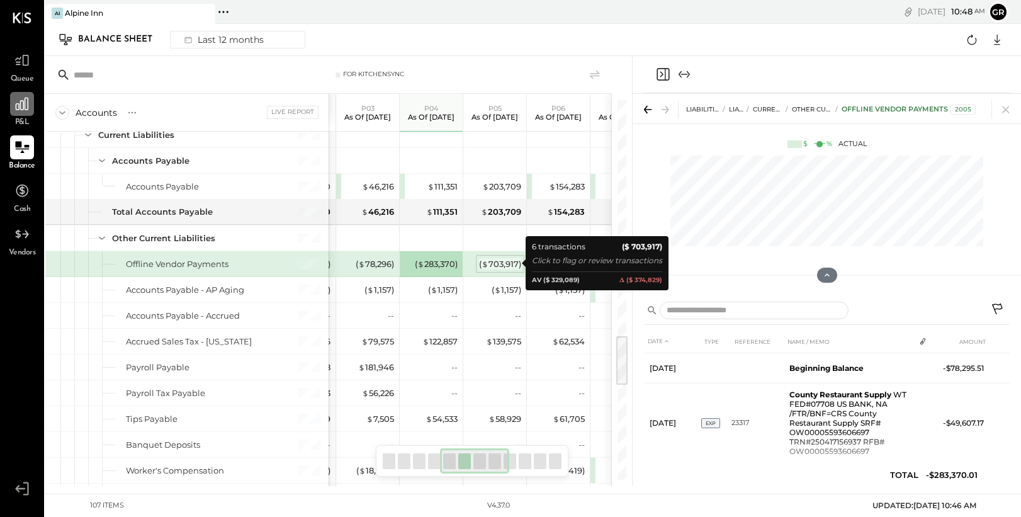
scroll to position [0, 249]
click at [500, 261] on div "( $ 703,917 )" at bounding box center [498, 264] width 42 height 12
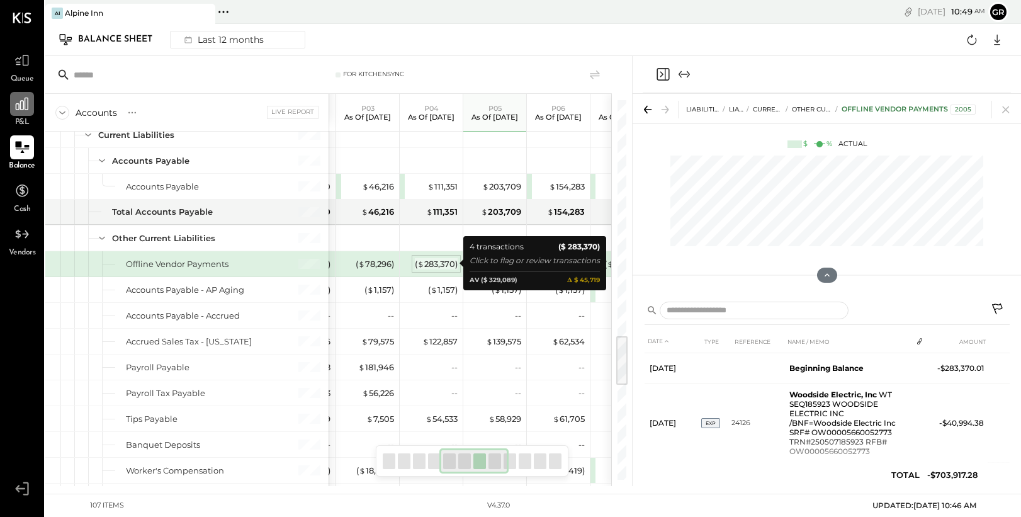
click at [444, 261] on div "( $ 283,370 )" at bounding box center [436, 264] width 43 height 12
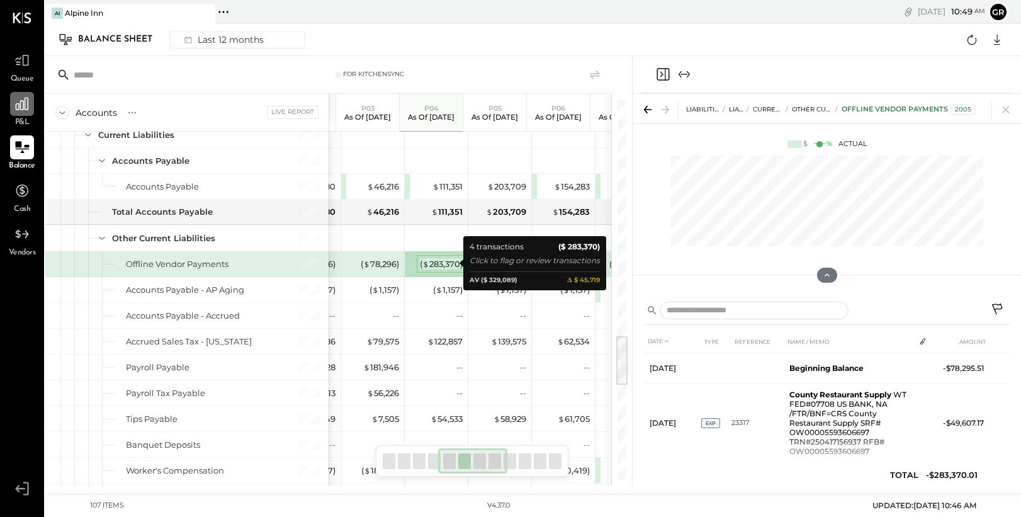
scroll to position [0, 242]
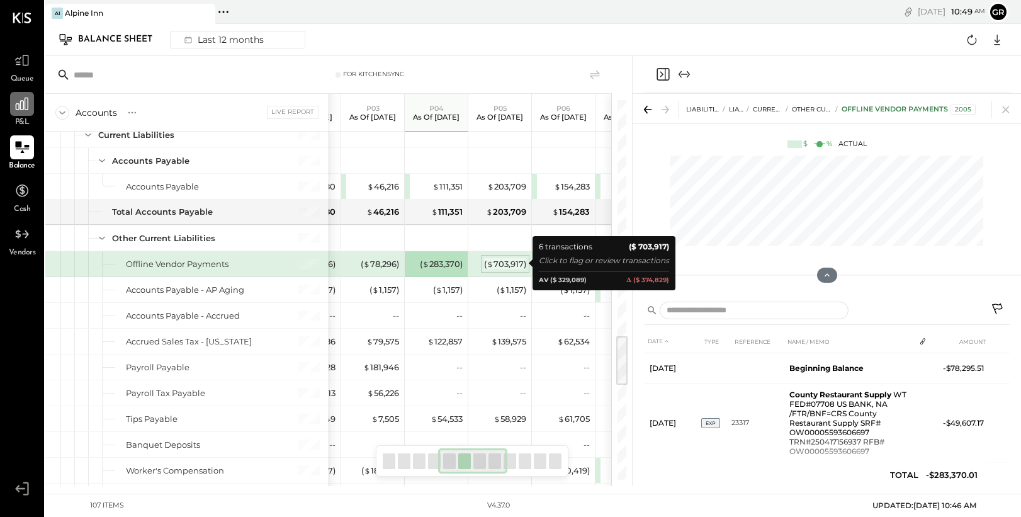
click at [510, 264] on div "( $ 703,917 )" at bounding box center [505, 264] width 42 height 12
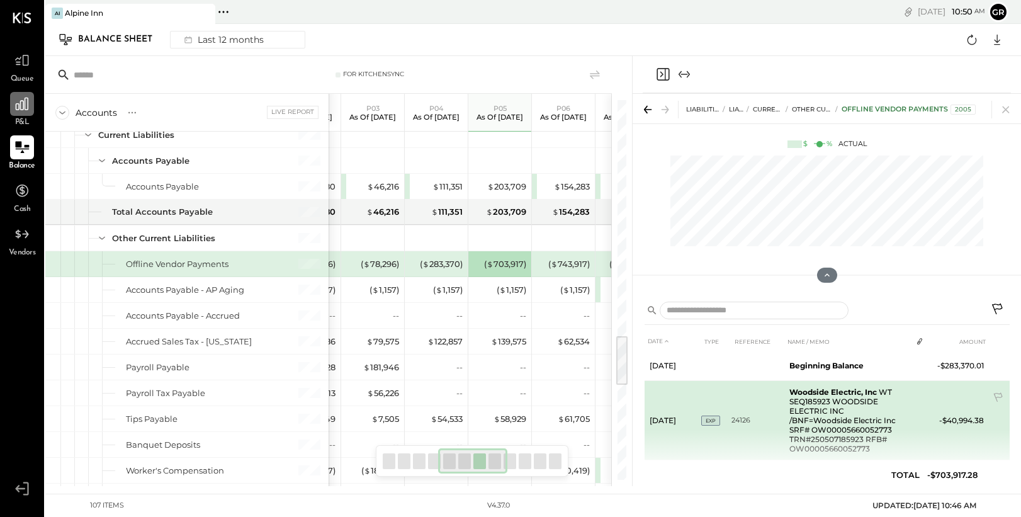
scroll to position [0, 0]
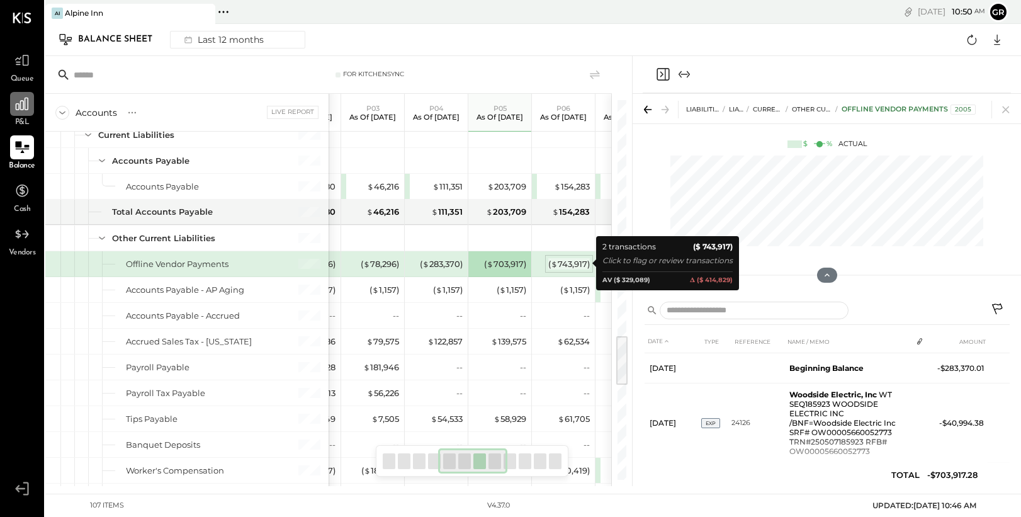
click at [560, 261] on div "( $ 743,917 )" at bounding box center [569, 264] width 42 height 12
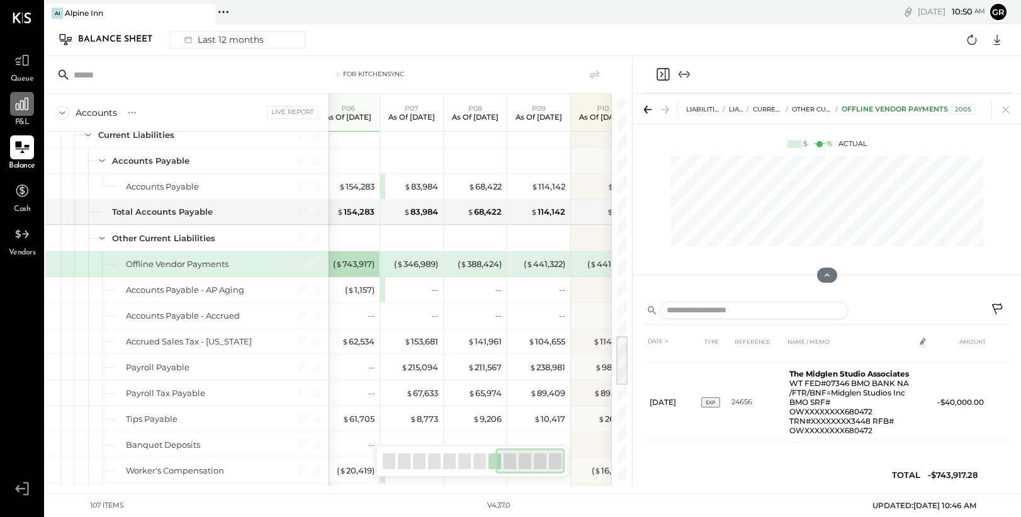
scroll to position [0, 475]
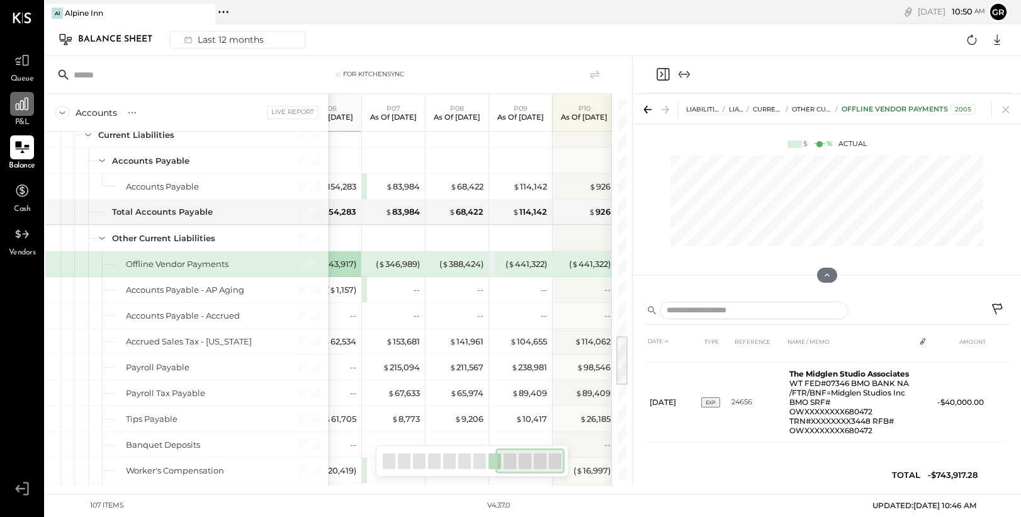
click at [502, 254] on div "( $ 441,322 )" at bounding box center [522, 263] width 50 height 25
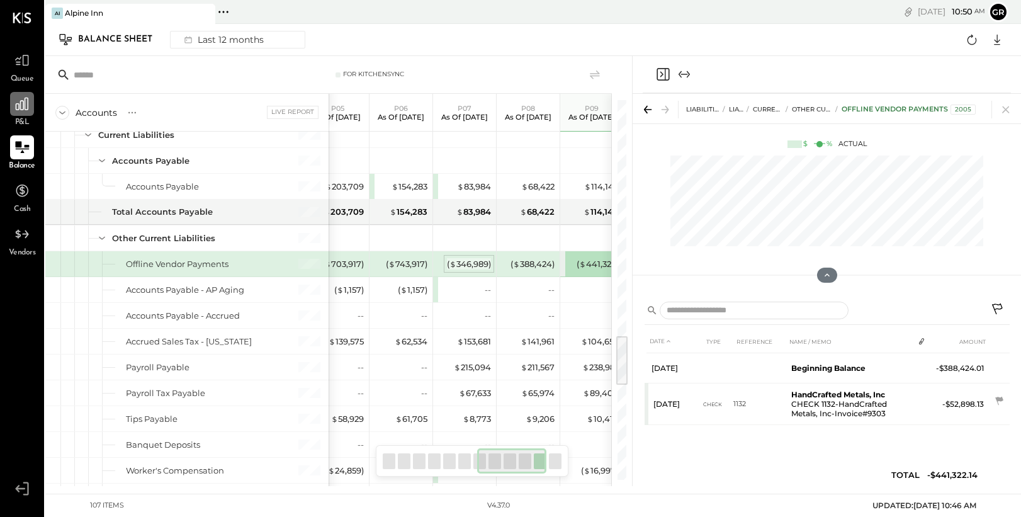
scroll to position [0, 402]
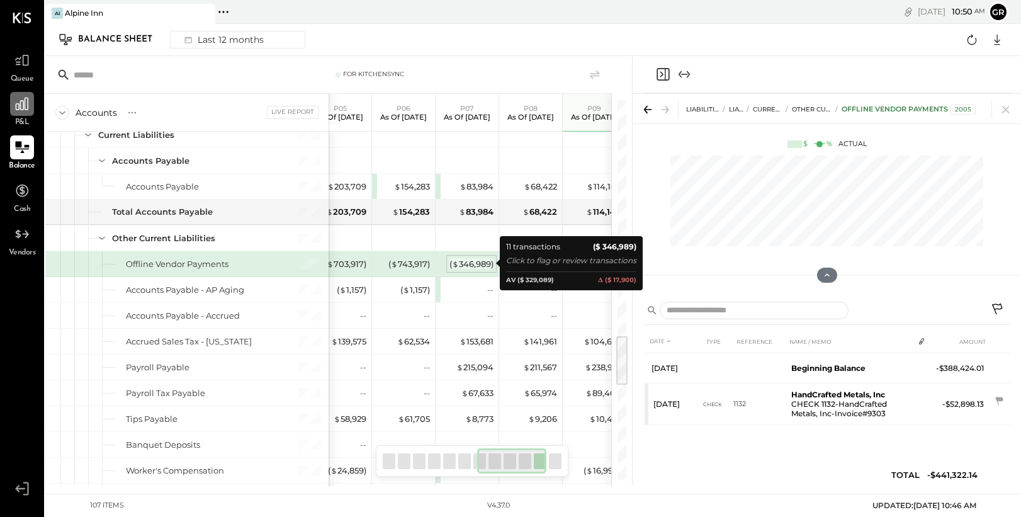
click at [469, 261] on div "( $ 346,989 )" at bounding box center [471, 264] width 44 height 12
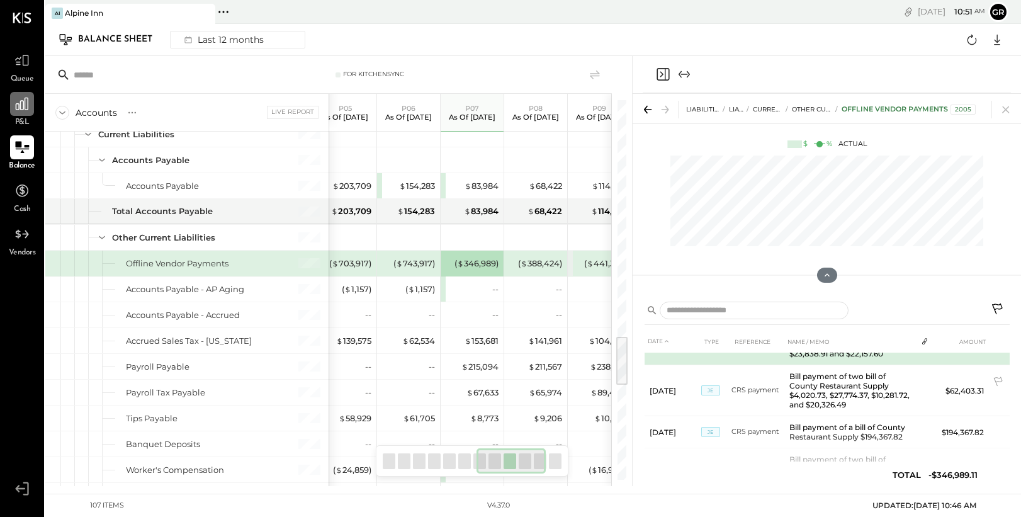
scroll to position [120, 0]
click at [536, 264] on div "( $ 388,424 )" at bounding box center [540, 263] width 44 height 12
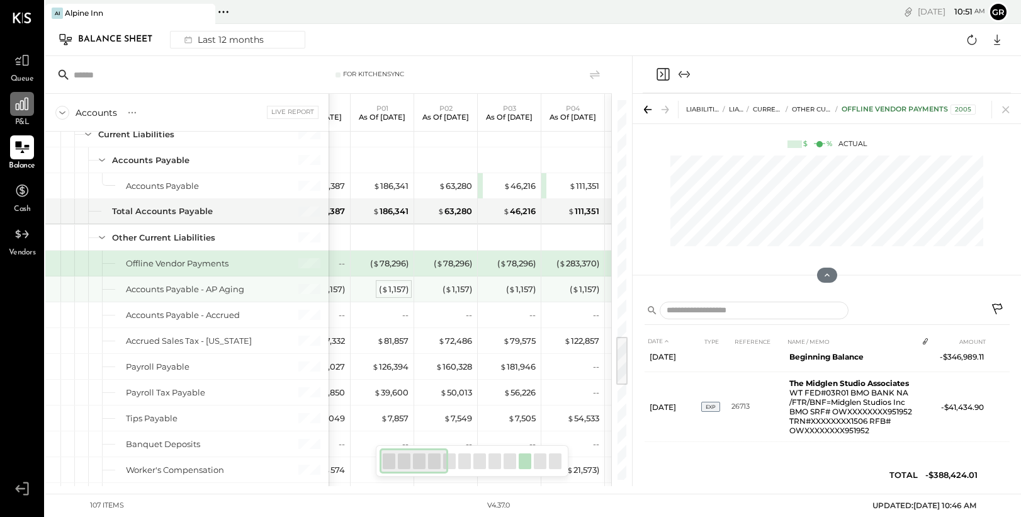
scroll to position [0, 0]
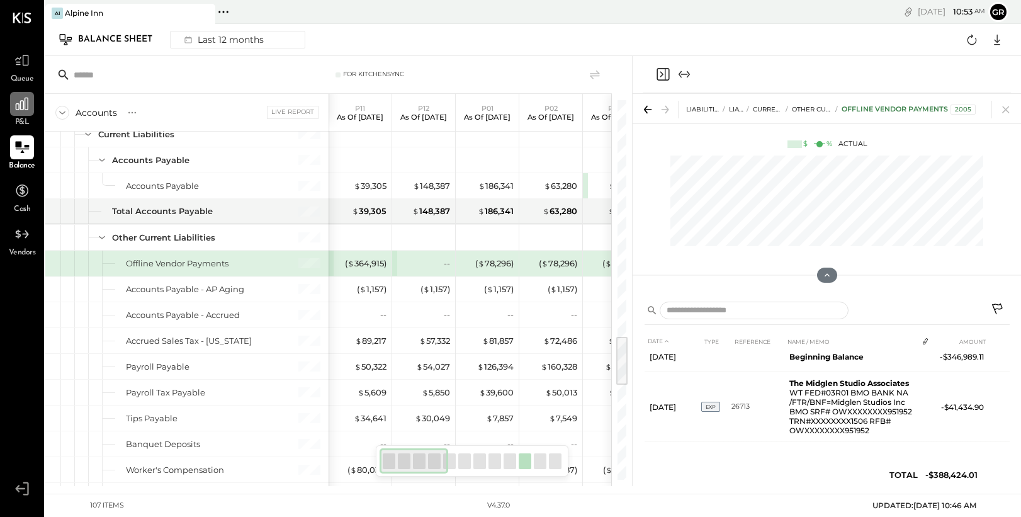
click at [21, 101] on icon at bounding box center [22, 104] width 16 height 16
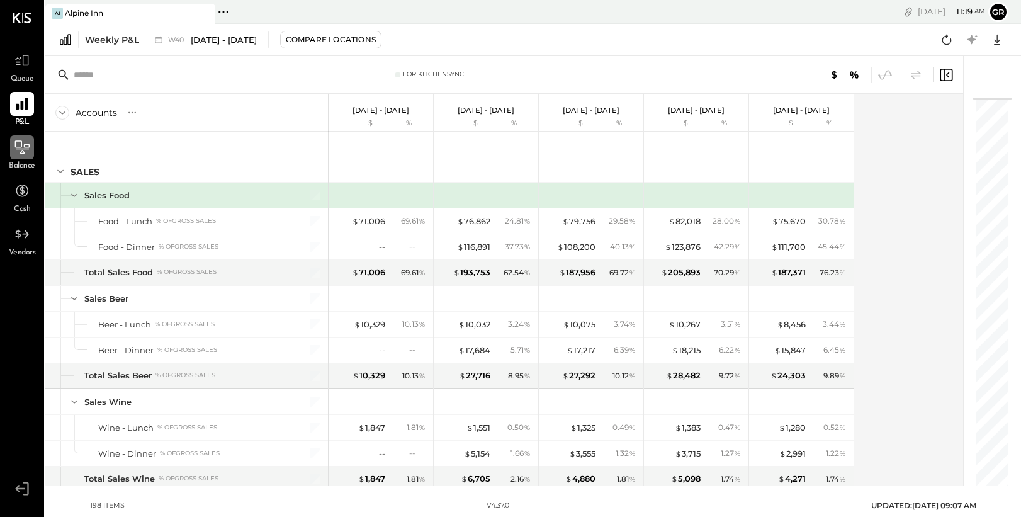
click at [28, 149] on icon at bounding box center [23, 149] width 14 height 1
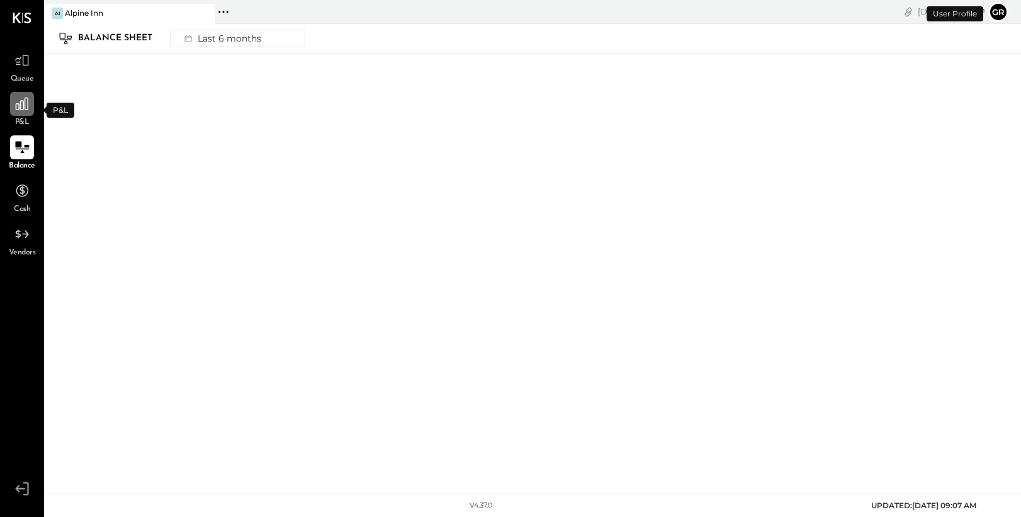
click at [25, 106] on icon at bounding box center [22, 104] width 13 height 13
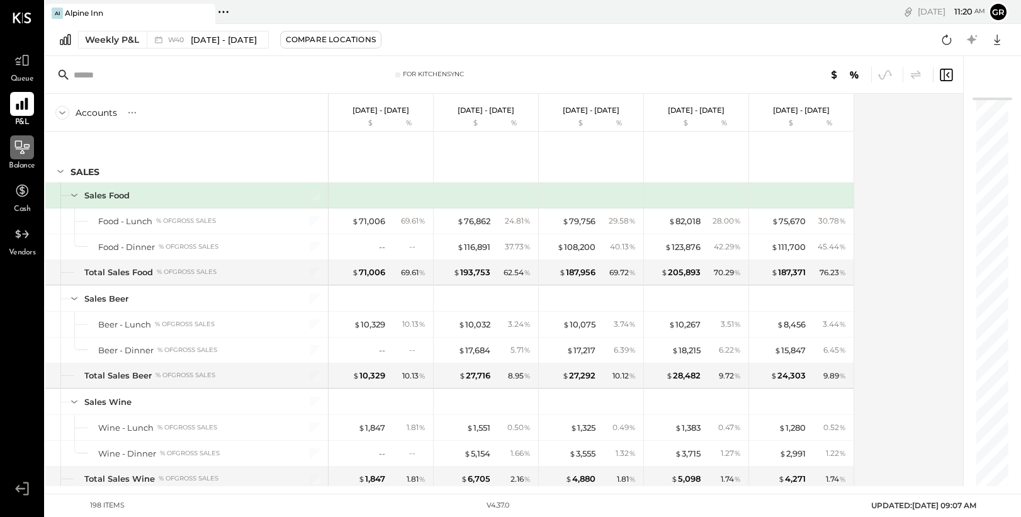
click at [16, 22] on icon at bounding box center [22, 18] width 19 height 11
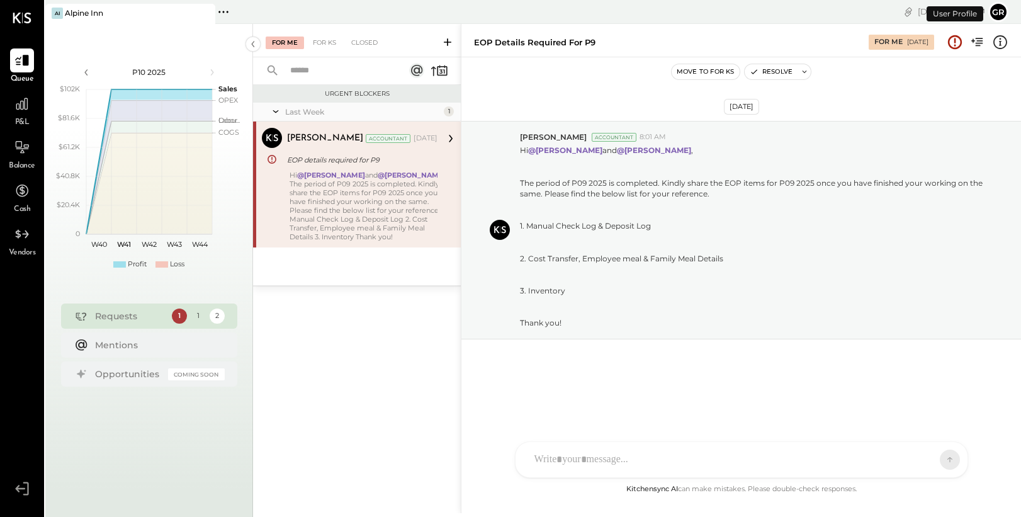
click at [999, 8] on button "gr" at bounding box center [998, 12] width 20 height 20
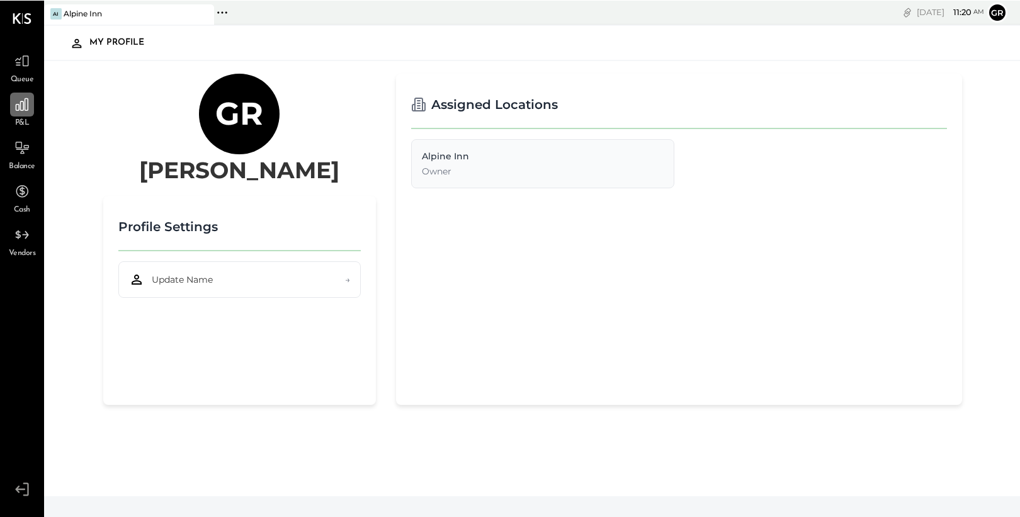
click at [24, 113] on div at bounding box center [22, 104] width 24 height 24
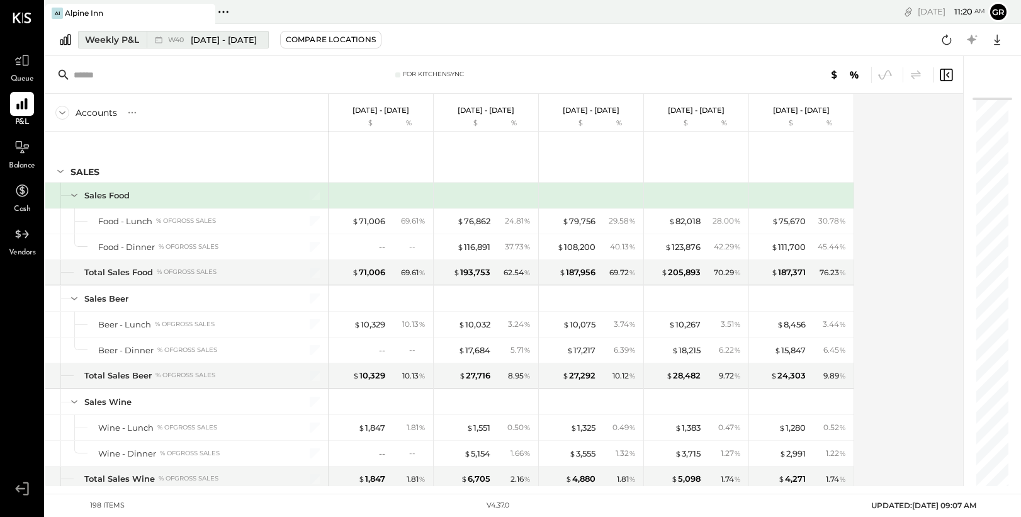
click at [206, 43] on span "Sep 29 - Oct 5, 2025" at bounding box center [224, 40] width 66 height 12
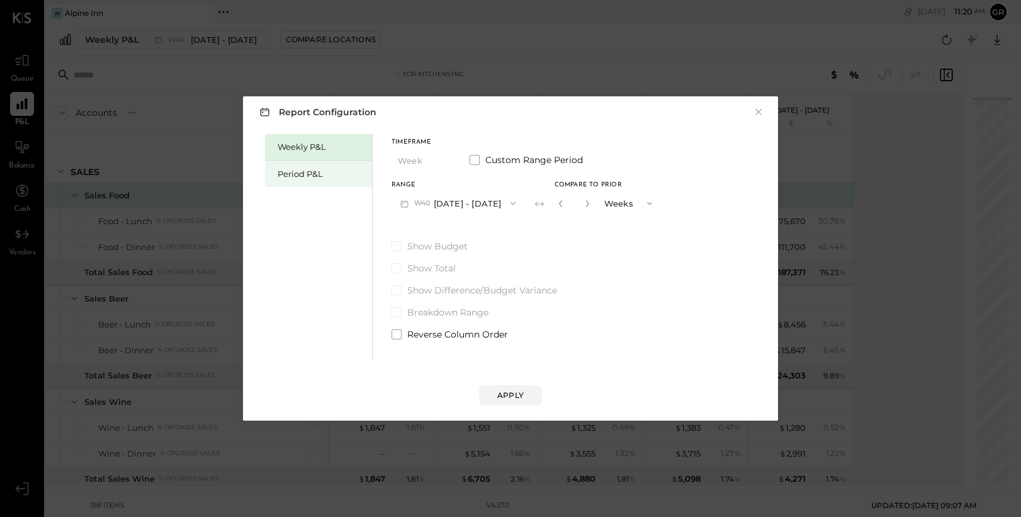
click at [325, 179] on div "Period P&L" at bounding box center [322, 174] width 88 height 12
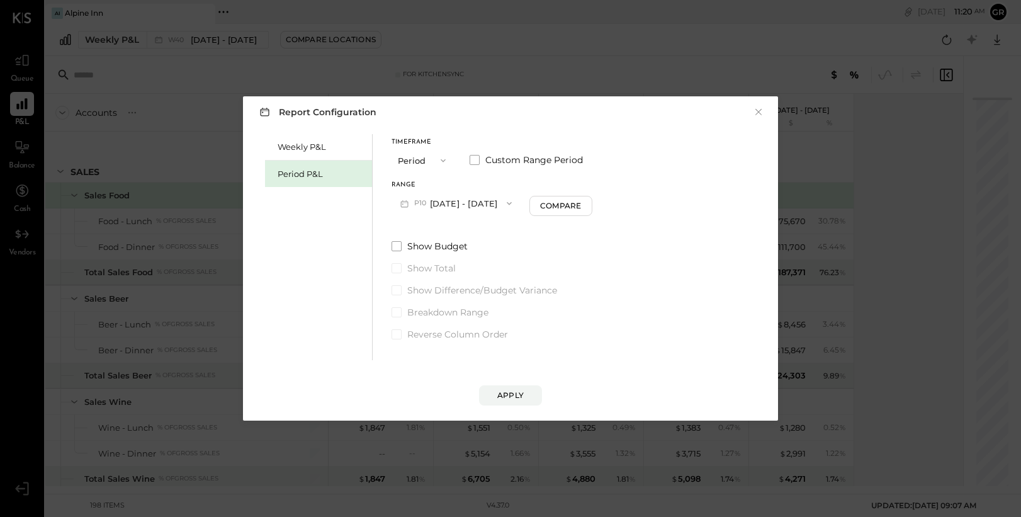
click at [471, 209] on button "P10 Sep 29 - Nov 2, 2025" at bounding box center [456, 202] width 129 height 23
click at [452, 232] on span "Sep 1 - 28, 2025" at bounding box center [451, 231] width 60 height 11
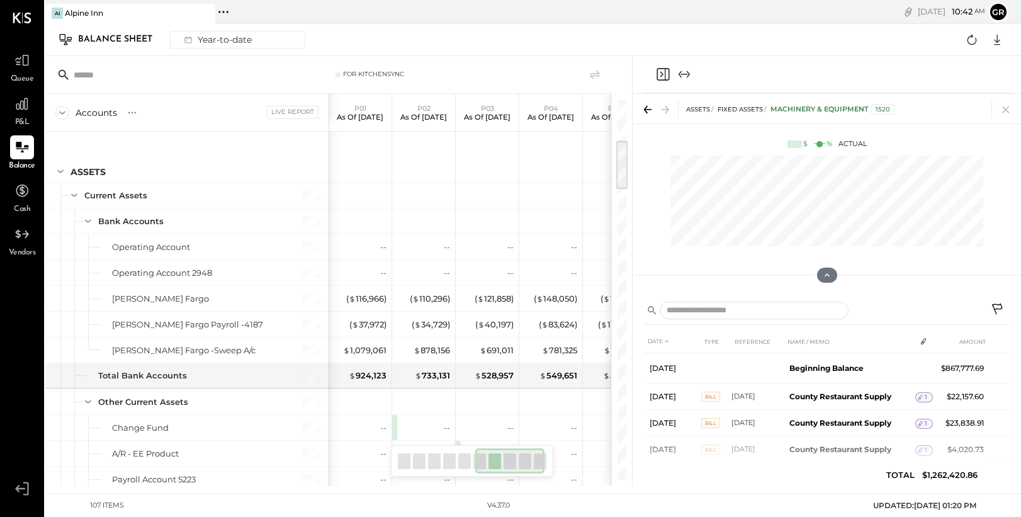
scroll to position [0, 328]
